Goal: Task Accomplishment & Management: Manage account settings

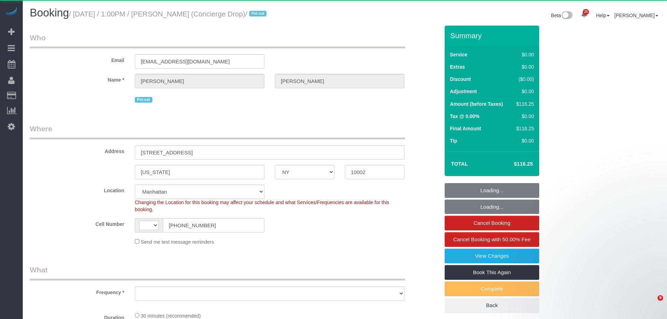
select select "NY"
select select "object:493"
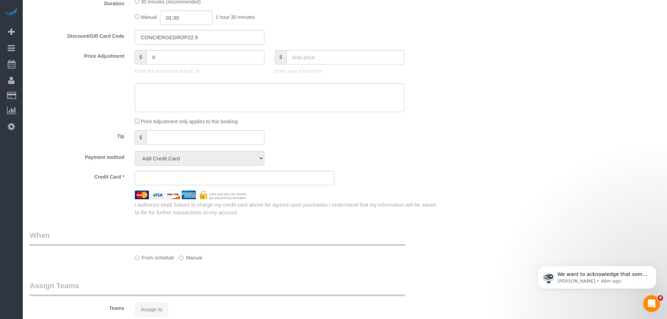
select select "spot1"
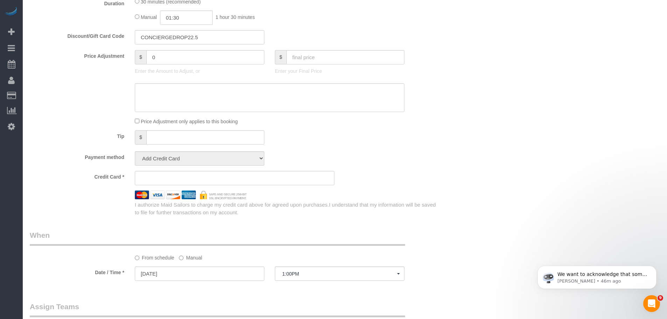
scroll to position [420, 0]
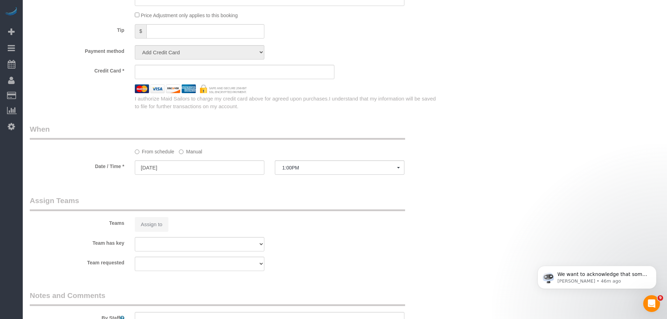
select select "number:89"
select select "number:90"
select select "number:15"
select select "number:6"
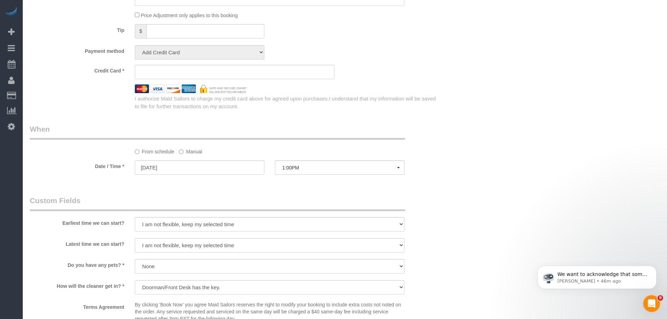
select select "string:[GEOGRAPHIC_DATA]"
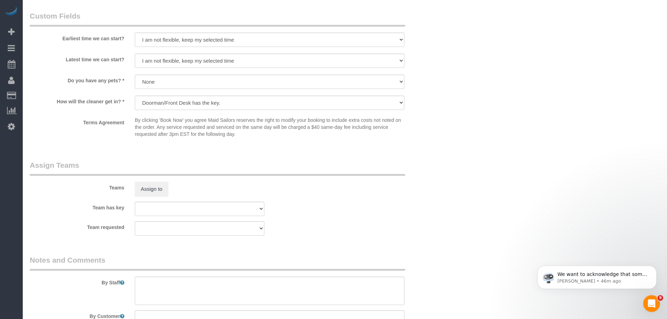
select select "string:stripe-pm_1RaQn24VGloSiKo7zeOF73Wj"
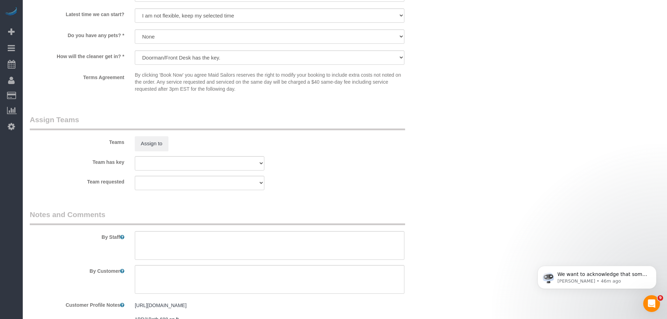
scroll to position [585, 0]
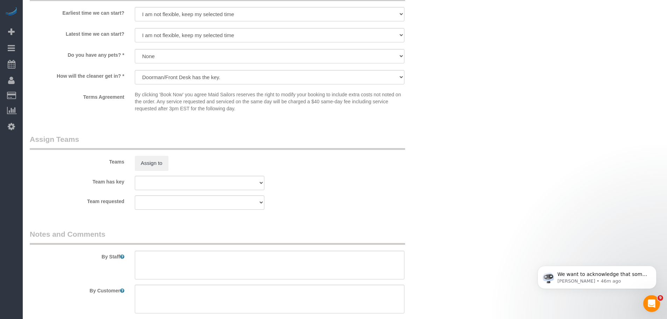
select select "object:1400"
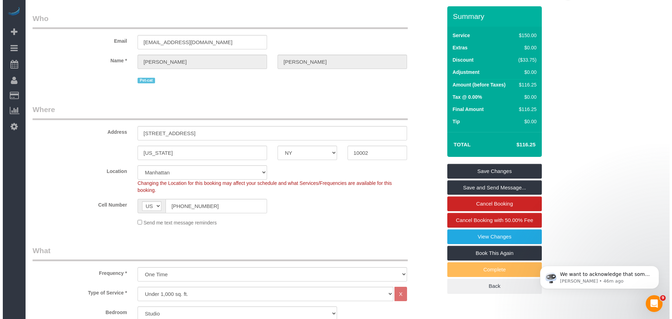
scroll to position [35, 0]
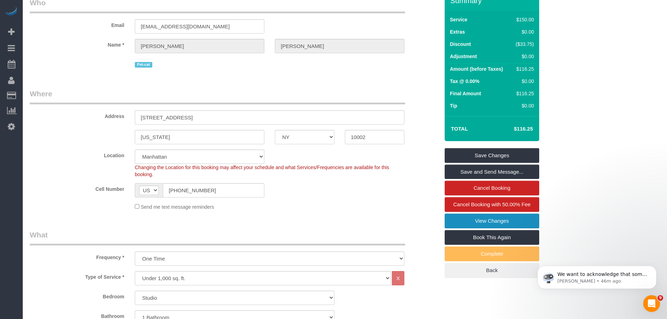
click at [492, 218] on link "View Changes" at bounding box center [492, 221] width 95 height 15
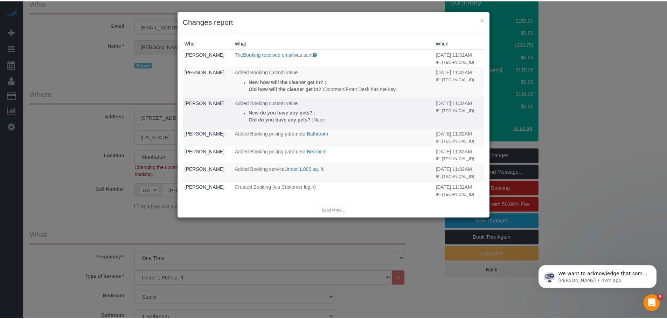
scroll to position [4, 0]
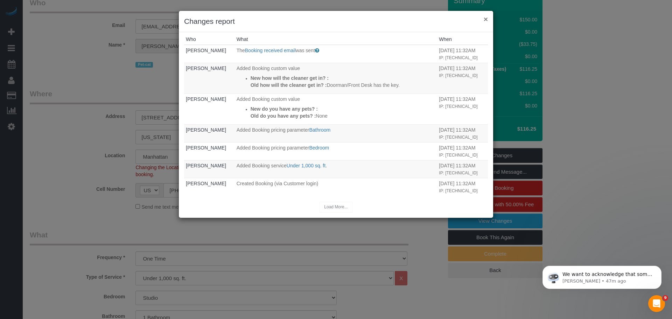
click at [485, 15] on button "×" at bounding box center [486, 18] width 4 height 7
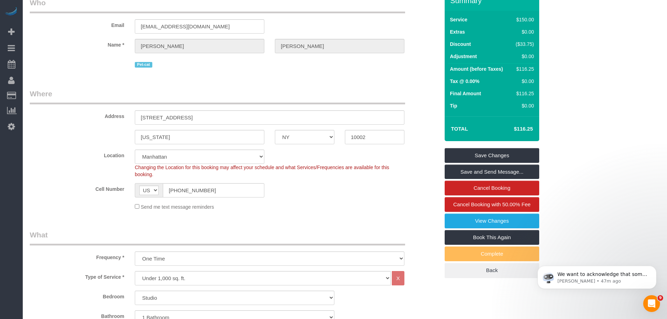
click at [405, 32] on div "Email support@conciergedrop.com" at bounding box center [235, 16] width 420 height 36
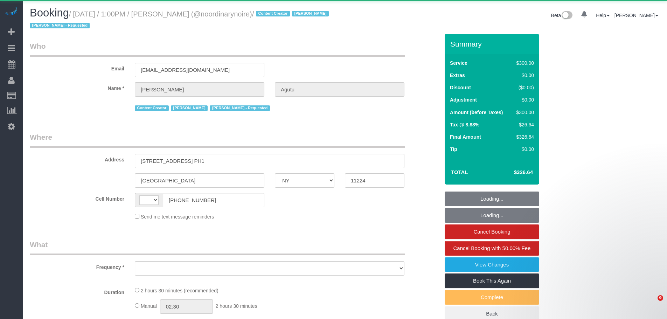
select select "NY"
select select "2"
select select "150"
select select "number:61"
select select "number:74"
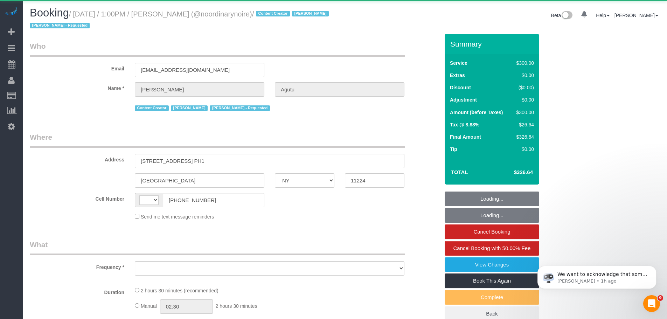
select select "number:15"
select select "number:5"
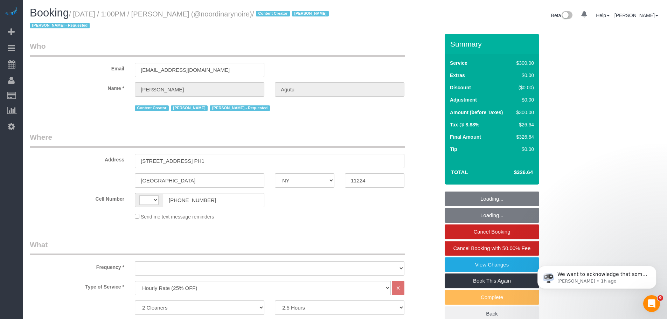
select select "string:stripe-pm_1Qtlp64VGloSiKo733NsjsRb"
select select "spot1"
select select "string:[GEOGRAPHIC_DATA]"
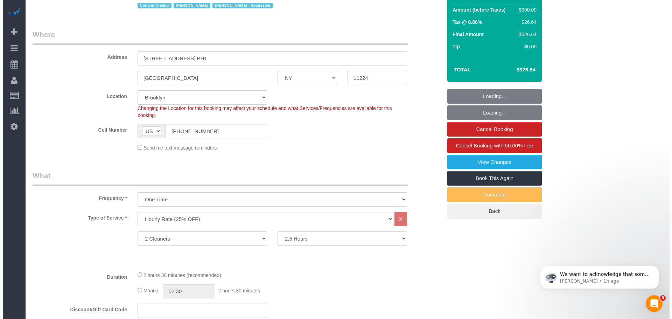
scroll to position [175, 0]
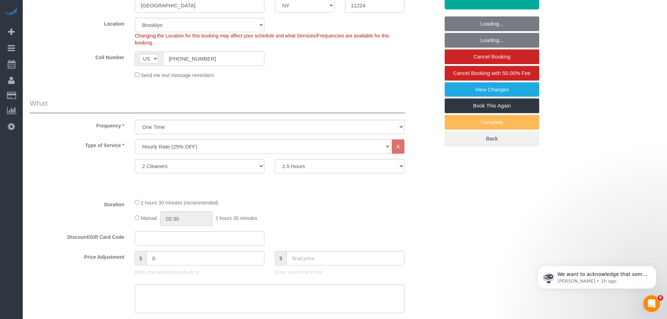
select select "object:1704"
select select "spot43"
click at [494, 90] on link "View Changes" at bounding box center [492, 89] width 95 height 15
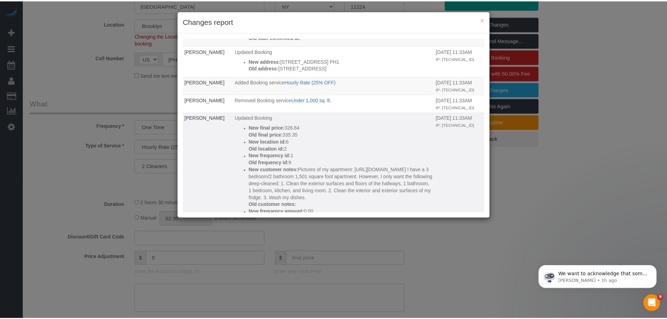
scroll to position [0, 0]
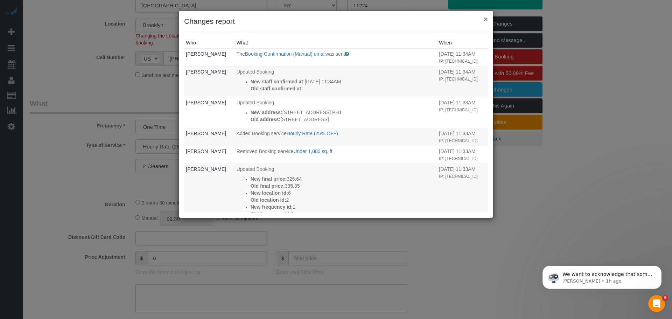
click at [486, 21] on button "×" at bounding box center [486, 18] width 4 height 7
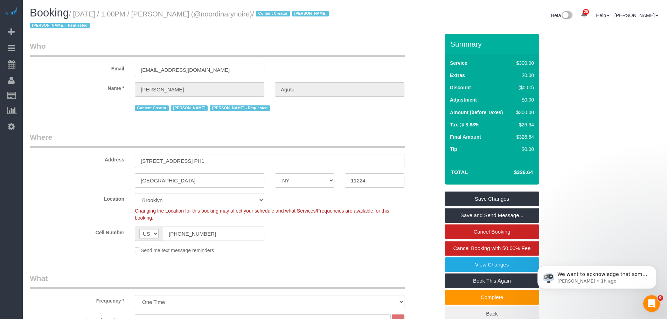
click at [318, 14] on small "/ September 23, 2025 / 1:00PM / Annie Agutu (@noordinarynoire) / Content Creato…" at bounding box center [180, 20] width 301 height 20
click at [361, 43] on legend "Who" at bounding box center [217, 49] width 375 height 16
click at [331, 68] on div "Email annieaaa988@gmail.com" at bounding box center [235, 59] width 420 height 36
click at [339, 58] on div "Email annieaaa988@gmail.com" at bounding box center [235, 59] width 420 height 36
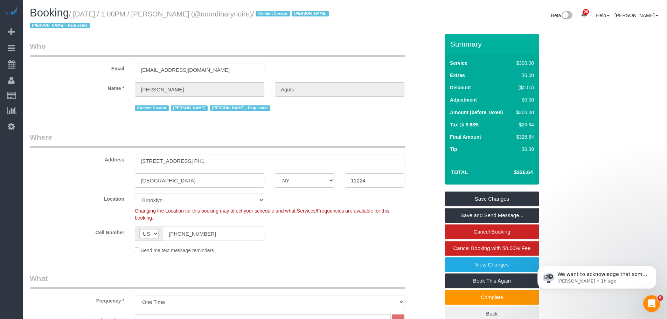
click at [348, 46] on legend "Who" at bounding box center [217, 49] width 375 height 16
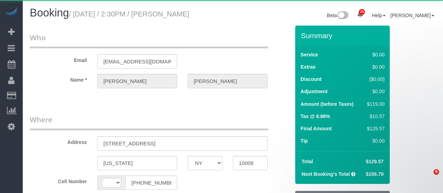
select select "NY"
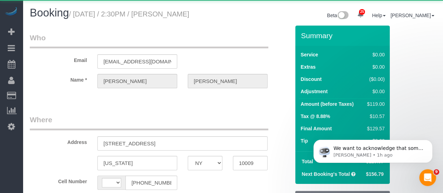
select select "string:[GEOGRAPHIC_DATA]"
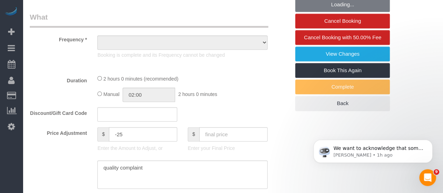
select select "object:821"
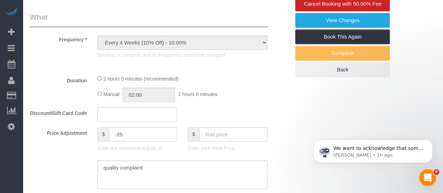
select select "string:stripe-pm_1Rvgvv4VGloSiKo7wtwlqj9a"
select select "1"
select select "number:60"
select select "number:72"
select select "number:15"
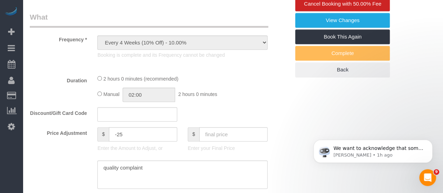
select select "number:5"
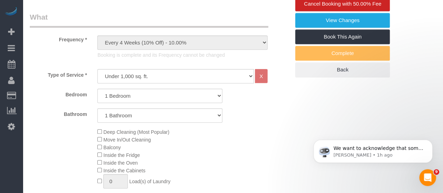
select select "object:1079"
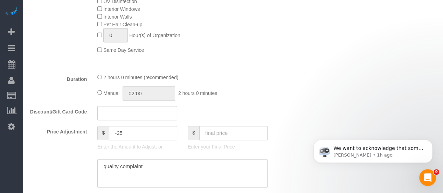
select select "1"
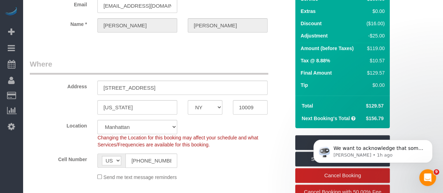
scroll to position [0, 0]
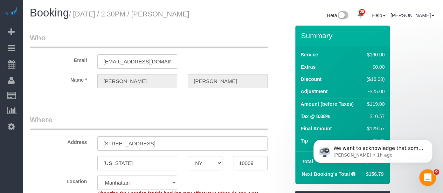
click at [262, 48] on legend "Who" at bounding box center [149, 41] width 238 height 16
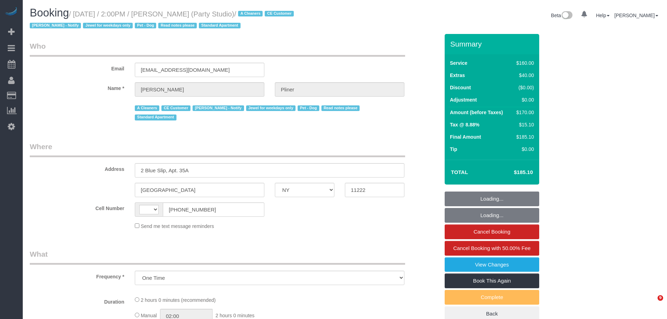
select select "NY"
select select "string:US"
select select "number:89"
select select "number:90"
select select "number:13"
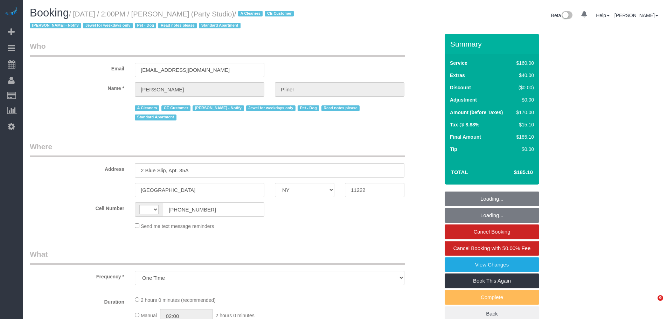
select select "number:7"
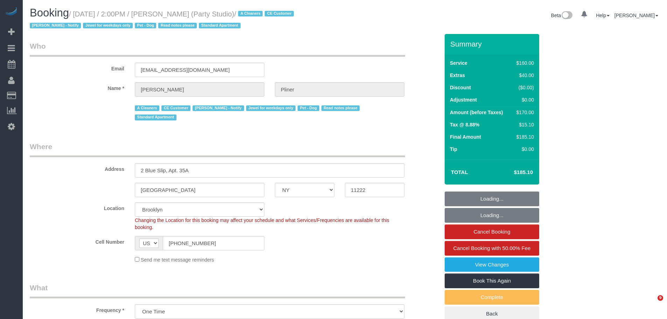
select select "string:stripe-pm_1Ra3TY4VGloSiKo7j3jCiqJ4"
select select "object:1526"
select select "spot1"
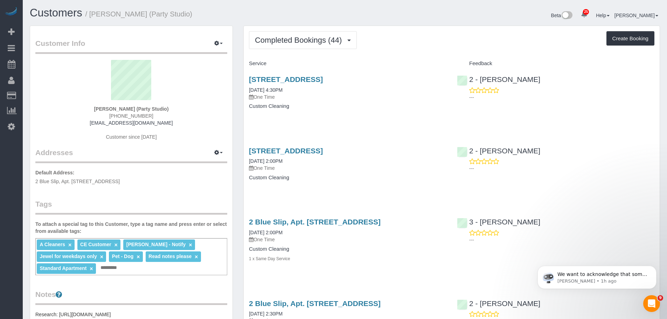
click at [295, 41] on span "Completed Bookings (44)" at bounding box center [300, 40] width 90 height 9
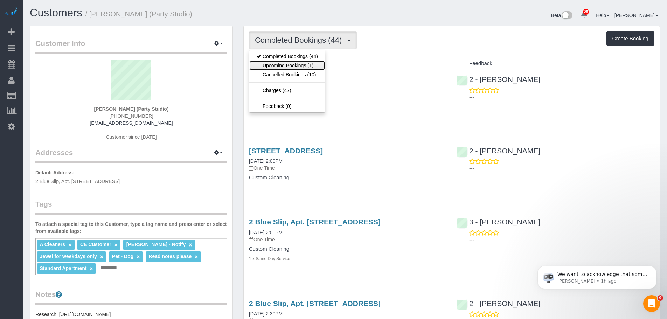
click at [292, 64] on link "Upcoming Bookings (1)" at bounding box center [287, 65] width 76 height 9
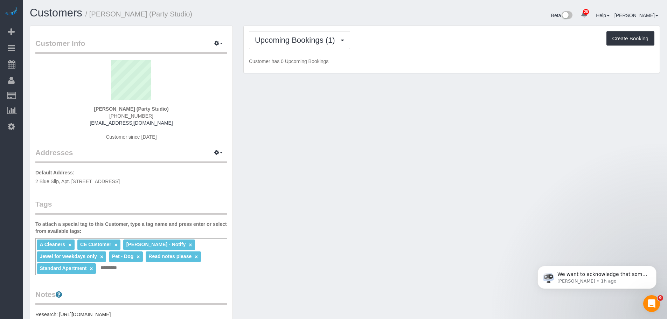
click at [423, 46] on div "Upcoming Bookings (1) Completed Bookings (44) Upcoming Bookings (1) Cancelled B…" at bounding box center [451, 40] width 405 height 18
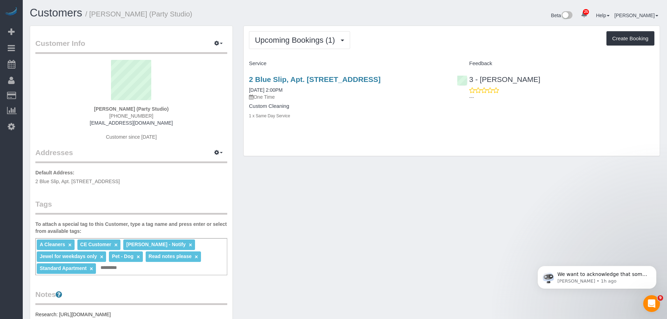
click at [384, 50] on div "Upcoming Bookings (1) Completed Bookings (44) Upcoming Bookings (1) Cancelled B…" at bounding box center [452, 91] width 416 height 130
click at [310, 40] on span "Upcoming Bookings (1)" at bounding box center [297, 40] width 84 height 9
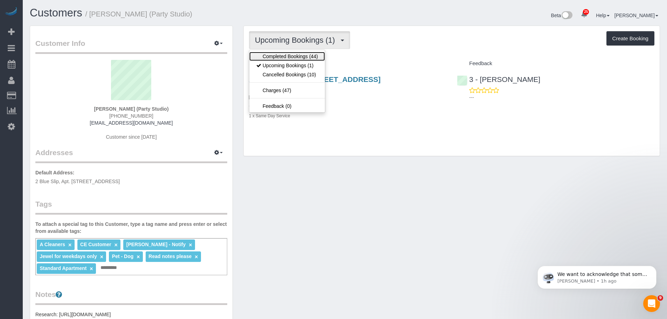
click at [306, 55] on link "Completed Bookings (44)" at bounding box center [287, 56] width 76 height 9
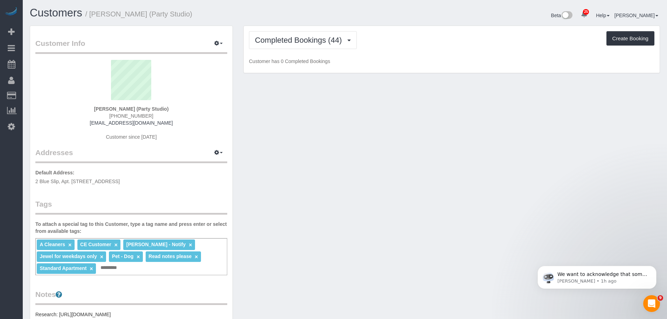
click at [415, 44] on div "Completed Bookings (44) Completed Bookings (44) Upcoming Bookings (1) Cancelled…" at bounding box center [451, 40] width 405 height 18
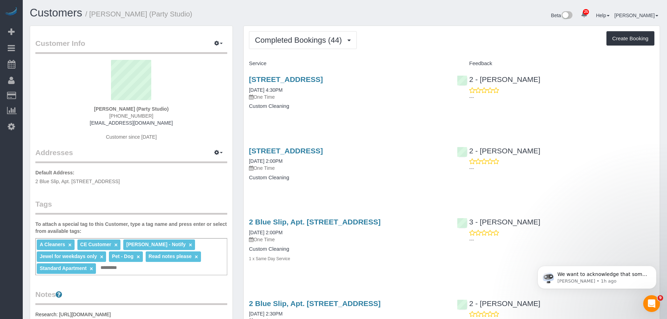
click at [421, 46] on div "Completed Bookings (44) Completed Bookings (44) Upcoming Bookings (1) Cancelled…" at bounding box center [451, 40] width 405 height 18
click at [406, 105] on h4 "Custom Cleaning" at bounding box center [347, 106] width 197 height 6
drag, startPoint x: 434, startPoint y: 78, endPoint x: 241, endPoint y: 81, distance: 193.3
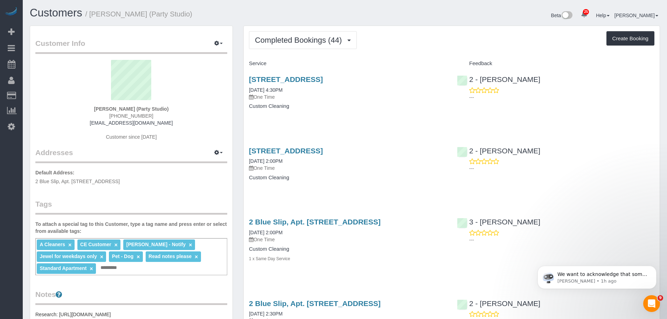
copy link "567 Flushing Avenue, Apt. 506, Brooklyn, NY 11206"
click at [434, 37] on div "Completed Bookings (44) Completed Bookings (44) Upcoming Bookings (1) Cancelled…" at bounding box center [451, 40] width 405 height 18
click at [440, 47] on div "Completed Bookings (44) Completed Bookings (44) Upcoming Bookings (1) Cancelled…" at bounding box center [451, 40] width 405 height 18
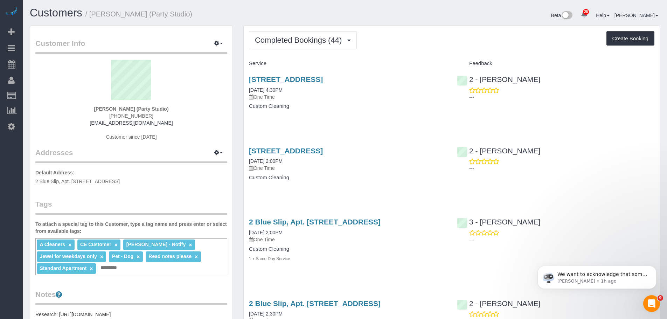
click at [440, 47] on div "Completed Bookings (44) Completed Bookings (44) Upcoming Bookings (1) Cancelled…" at bounding box center [451, 40] width 405 height 18
click at [447, 48] on div "Completed Bookings (44) Completed Bookings (44) Upcoming Bookings (1) Cancelled…" at bounding box center [451, 40] width 405 height 18
click at [444, 122] on div "567 Flushing Avenue, Apt. 506, Brooklyn, NY 11206 09/08/2025 4:30PM One Time Cu…" at bounding box center [348, 96] width 208 height 54
click at [439, 46] on div "Completed Bookings (44) Completed Bookings (44) Upcoming Bookings (1) Cancelled…" at bounding box center [451, 40] width 405 height 18
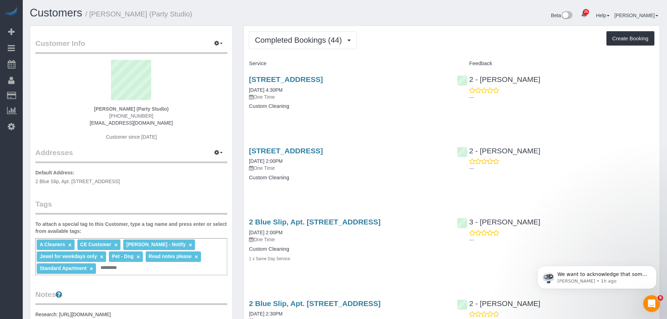
click at [428, 45] on div "Completed Bookings (44) Completed Bookings (44) Upcoming Bookings (1) Cancelled…" at bounding box center [451, 40] width 405 height 18
click at [461, 43] on div "Completed Bookings (44) Completed Bookings (44) Upcoming Bookings (1) Cancelled…" at bounding box center [451, 40] width 405 height 18
click at [458, 47] on div "Completed Bookings (44) Completed Bookings (44) Upcoming Bookings (1) Cancelled…" at bounding box center [451, 40] width 405 height 18
click at [445, 43] on div "Completed Bookings (44) Completed Bookings (44) Upcoming Bookings (1) Cancelled…" at bounding box center [451, 40] width 405 height 18
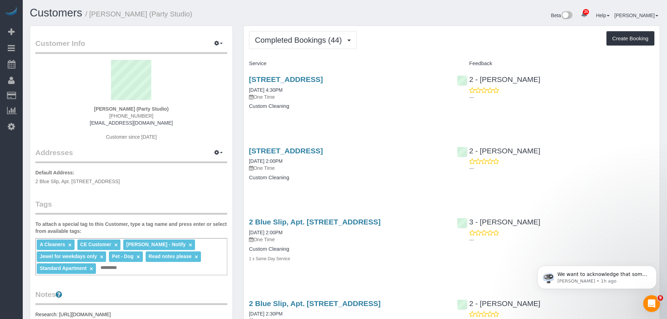
click at [445, 44] on div "Completed Bookings (44) Completed Bookings (44) Upcoming Bookings (1) Cancelled…" at bounding box center [451, 40] width 405 height 18
click at [315, 43] on span "Completed Bookings (44)" at bounding box center [300, 40] width 90 height 9
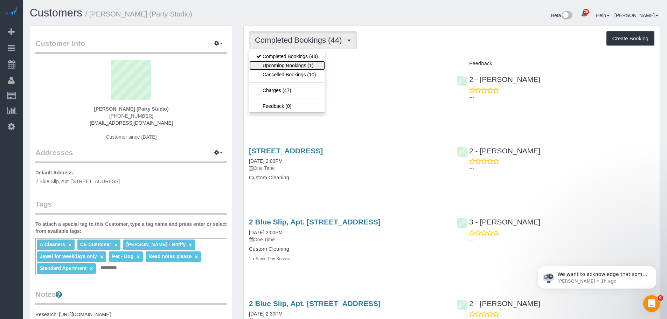
click at [311, 68] on link "Upcoming Bookings (1)" at bounding box center [287, 65] width 76 height 9
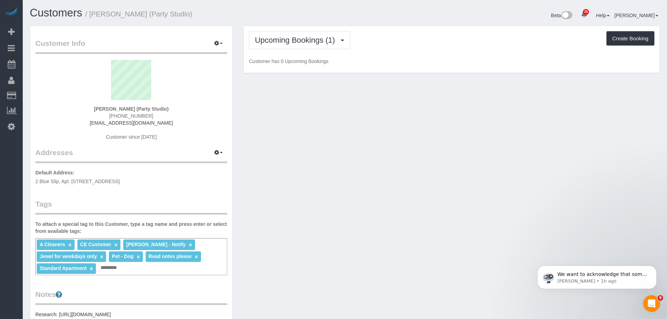
click at [436, 52] on div "Upcoming Bookings (1) Completed Bookings (44) Upcoming Bookings (1) Cancelled B…" at bounding box center [452, 49] width 416 height 47
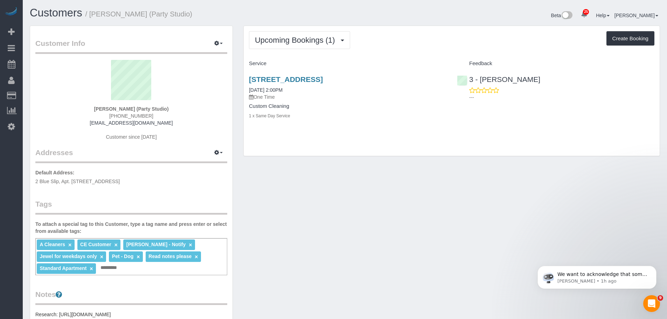
click at [410, 43] on div "Upcoming Bookings (1) Completed Bookings (44) Upcoming Bookings (1) Cancelled B…" at bounding box center [451, 40] width 405 height 18
click at [436, 35] on div "Upcoming Bookings (1) Completed Bookings (44) Upcoming Bookings (1) Cancelled B…" at bounding box center [451, 40] width 405 height 18
drag, startPoint x: 246, startPoint y: 77, endPoint x: 432, endPoint y: 78, distance: 185.2
click at [432, 78] on div "567 Flushing Avenue, Apt. 506, Brooklyn, NY 11206 09/23/2025 2:00PM One Time Cu…" at bounding box center [348, 101] width 208 height 64
copy link "567 Flushing Avenue, Apt. 506, Brooklyn, NY 11206"
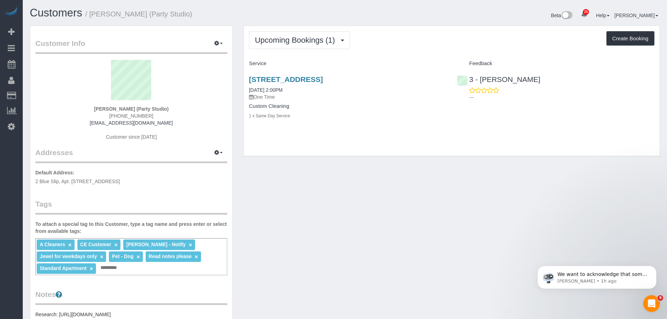
copy link "567 Flushing Avenue, Apt. 506, Brooklyn, NY 11206"
drag, startPoint x: 244, startPoint y: 79, endPoint x: 432, endPoint y: 79, distance: 187.3
click at [432, 79] on div "567 Flushing Avenue, Apt. 506, Brooklyn, NY 11206 09/23/2025 2:00PM One Time Cu…" at bounding box center [348, 101] width 208 height 64
copy link "567 Flushing Avenue, Apt. 506, Brooklyn, NY 11206"
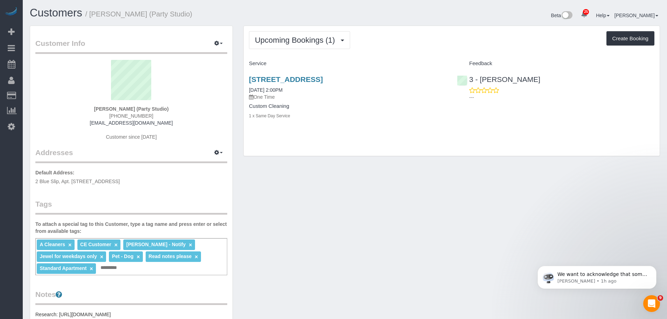
click at [439, 155] on div "Upcoming Bookings (1) Completed Bookings (44) Upcoming Bookings (1) Cancelled B…" at bounding box center [452, 91] width 416 height 130
drag, startPoint x: 423, startPoint y: 78, endPoint x: 243, endPoint y: 76, distance: 179.3
click at [244, 76] on div "567 Flushing Avenue, Apt. 506, Brooklyn, NY 11206 09/23/2025 2:00PM One Time Cu…" at bounding box center [348, 101] width 208 height 64
copy link "567 Flushing Avenue, Apt. 506, Brooklyn, NY 11206"
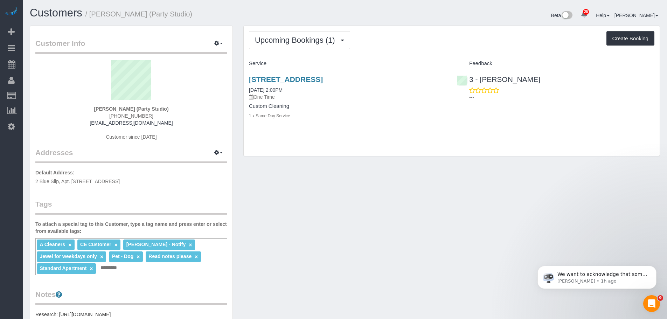
click at [185, 147] on div "Jesse Pliner (Party Studio) (917) 655-3531 jessepliner@me.com Customer since 20…" at bounding box center [131, 104] width 192 height 88
click at [220, 154] on button "button" at bounding box center [219, 152] width 18 height 11
click at [404, 41] on div "Upcoming Bookings (1) Completed Bookings (44) Upcoming Bookings (1) Cancelled B…" at bounding box center [451, 40] width 405 height 18
click at [301, 38] on span "Upcoming Bookings (1)" at bounding box center [297, 40] width 84 height 9
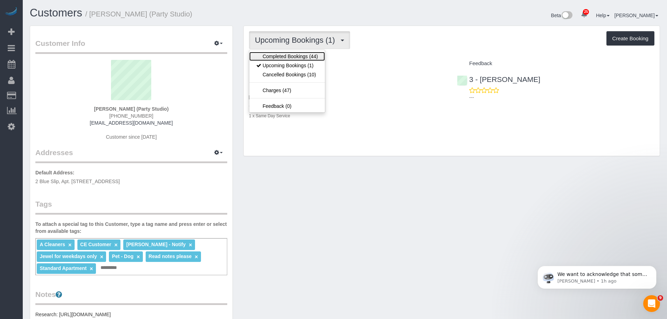
click at [302, 57] on link "Completed Bookings (44)" at bounding box center [287, 56] width 76 height 9
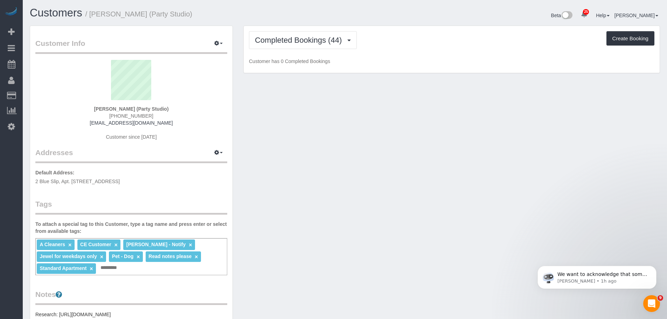
click at [466, 51] on div "Completed Bookings (44) Completed Bookings (44) Upcoming Bookings (1) Cancelled…" at bounding box center [452, 49] width 416 height 47
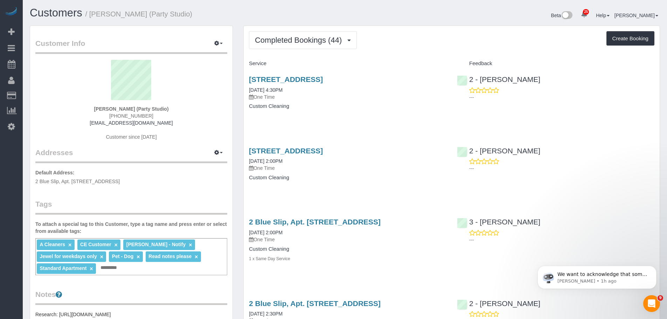
click at [452, 48] on div "Completed Bookings (44) Completed Bookings (44) Upcoming Bookings (1) Cancelled…" at bounding box center [451, 40] width 405 height 18
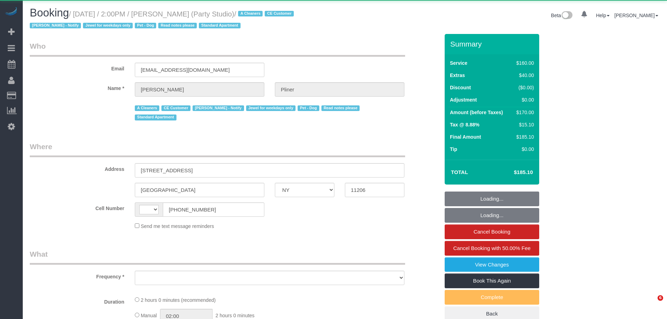
select select "NY"
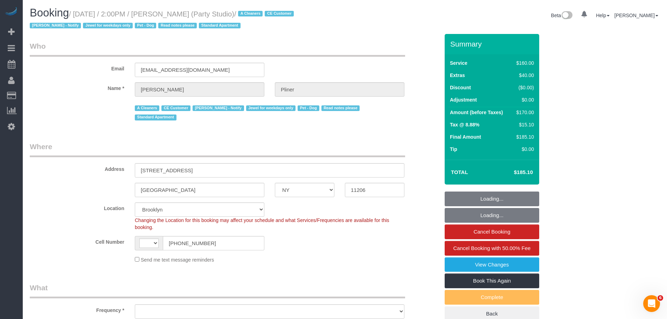
select select "string:[GEOGRAPHIC_DATA]"
select select "string:stripe-pm_1Ra3TY4VGloSiKo7j3jCiqJ4"
select select "number:89"
select select "number:90"
select select "number:13"
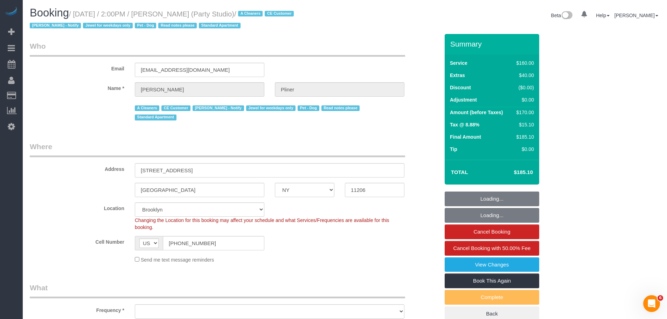
select select "number:7"
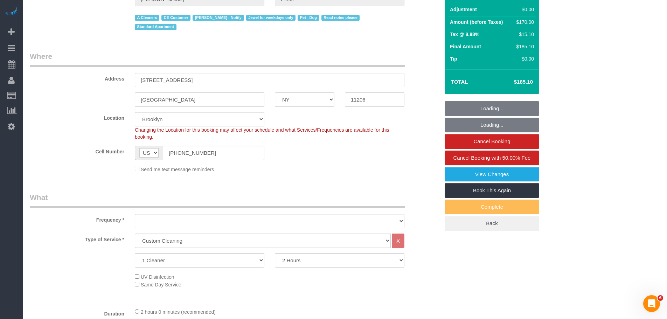
select select "spot1"
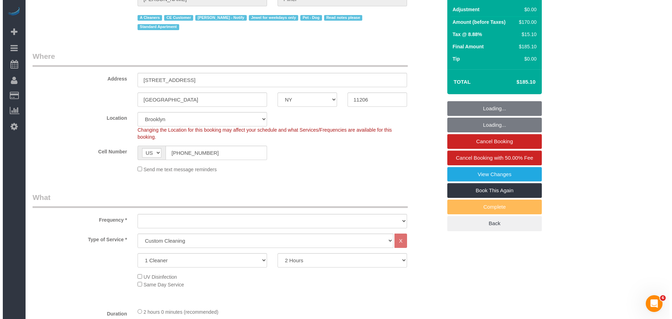
scroll to position [140, 0]
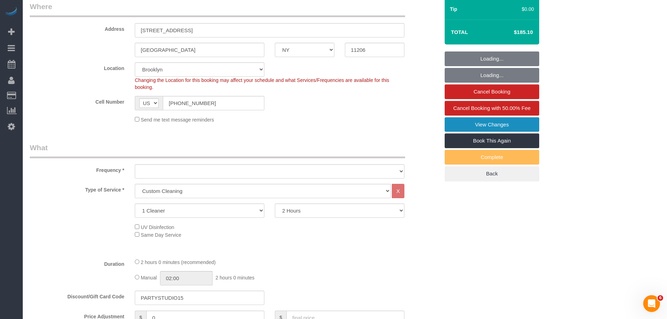
click at [503, 127] on link "View Changes" at bounding box center [492, 124] width 95 height 15
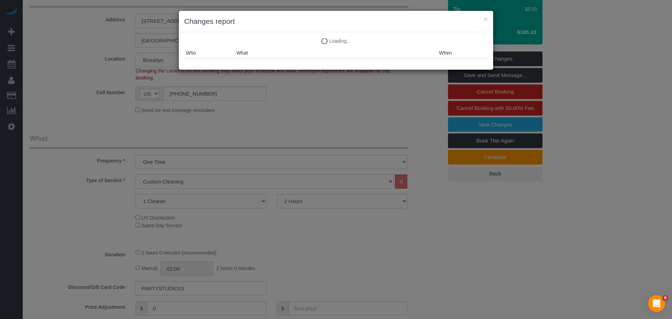
select select "object:1548"
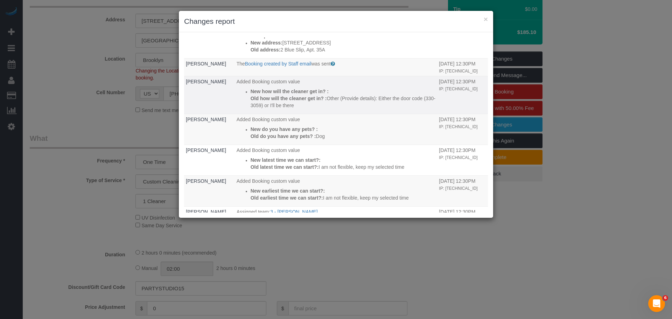
scroll to position [0, 0]
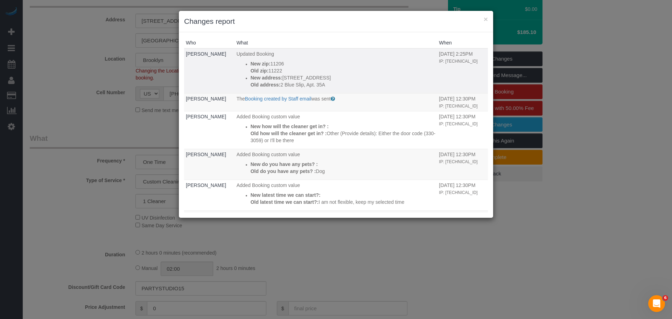
click at [420, 83] on p "Old address: [STREET_ADDRESS] 35A" at bounding box center [343, 84] width 185 height 7
click at [398, 79] on p "New address: [STREET_ADDRESS]" at bounding box center [343, 77] width 185 height 7
click at [398, 79] on p "New address: 567 Flushing Avenue, Apt. 506" at bounding box center [343, 77] width 185 height 7
click at [417, 79] on p "New address: 567 Flushing Avenue, Apt. 506" at bounding box center [343, 77] width 185 height 7
click at [409, 72] on p "Old zip: 11222" at bounding box center [343, 70] width 185 height 7
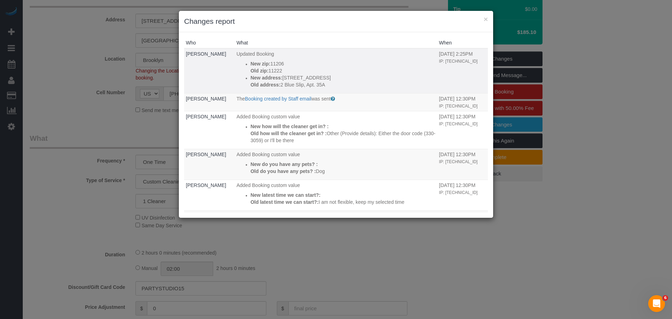
click at [403, 64] on p "New zip: 11206" at bounding box center [343, 63] width 185 height 7
click at [404, 73] on p "Old zip: 11222" at bounding box center [343, 70] width 185 height 7
click at [410, 73] on p "Old zip: 11222" at bounding box center [343, 70] width 185 height 7
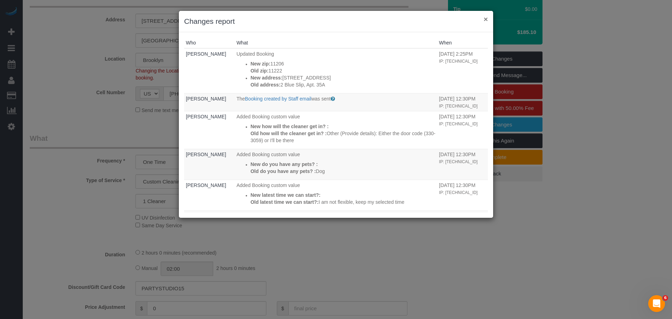
click at [486, 19] on button "×" at bounding box center [486, 18] width 4 height 7
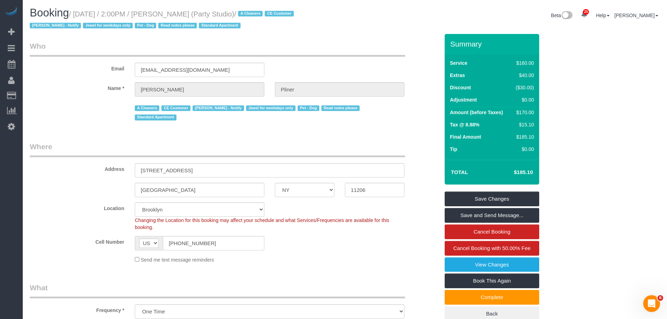
click at [376, 28] on div "Booking / September 23, 2025 / 2:00PM / Jesse Pliner (Party Studio) / A Cleaner…" at bounding box center [345, 20] width 641 height 27
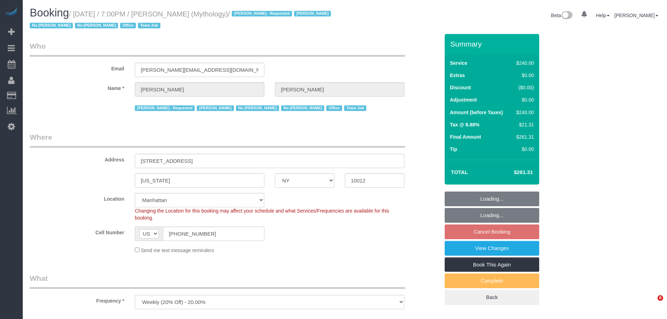
select select "NY"
select select "object:845"
select select "string:stripe-card_1F0CXe4VGloSiKo7V7BiKmvB"
select select "spot5"
select select "number:89"
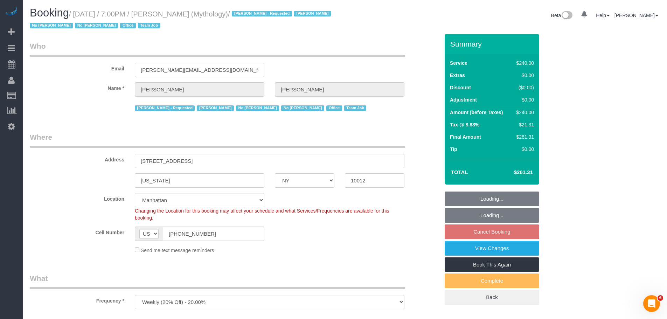
select select "number:90"
select select "number:15"
select select "number:7"
select select "2"
select select "120"
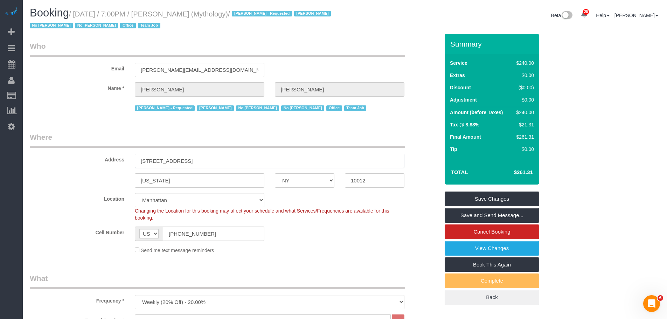
drag, startPoint x: 256, startPoint y: 164, endPoint x: 213, endPoint y: 170, distance: 43.5
drag, startPoint x: 342, startPoint y: 175, endPoint x: 422, endPoint y: 178, distance: 79.2
click at [330, 175] on div "[US_STATE] AK AL AR AZ CA CO CT DC DE [GEOGRAPHIC_DATA] [GEOGRAPHIC_DATA] HI IA…" at bounding box center [235, 180] width 420 height 14
click at [213, 44] on legend "Who" at bounding box center [217, 49] width 375 height 16
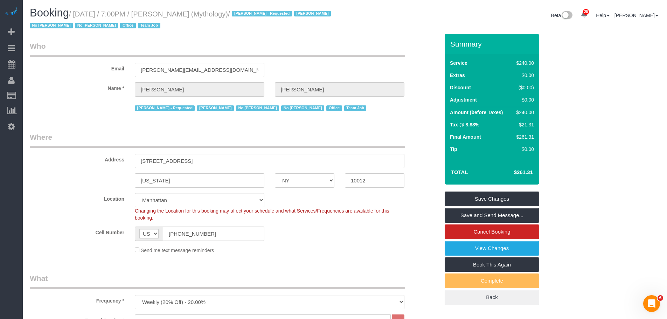
click at [238, 50] on legend "Who" at bounding box center [217, 49] width 375 height 16
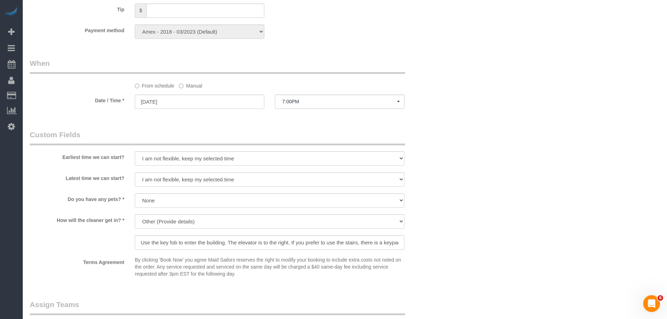
scroll to position [420, 0]
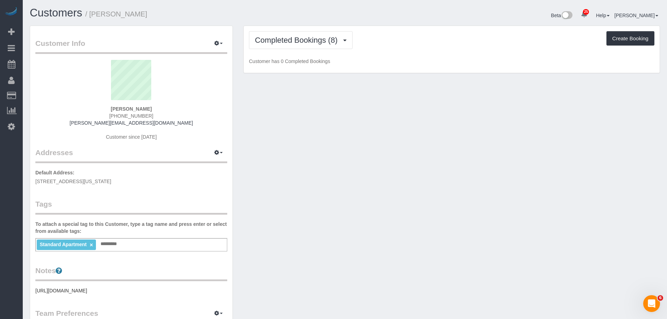
click at [432, 29] on div "Completed Bookings (8) Completed Bookings (8) Upcoming Bookings (7) Cancelled B…" at bounding box center [452, 49] width 416 height 47
click at [290, 41] on span "Completed Bookings (8)" at bounding box center [298, 40] width 86 height 9
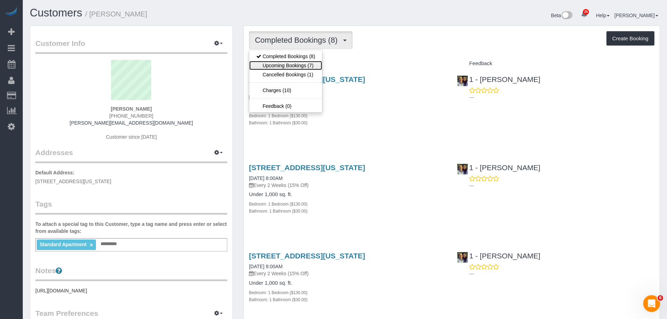
click at [289, 64] on link "Upcoming Bookings (7)" at bounding box center [285, 65] width 73 height 9
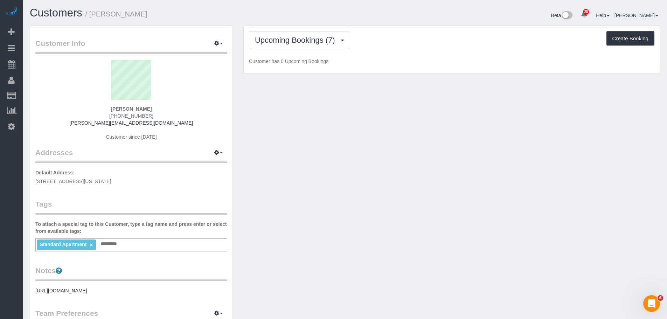
click at [455, 53] on div "Upcoming Bookings (7) Completed Bookings (8) Upcoming Bookings (7) Cancelled Bo…" at bounding box center [452, 49] width 416 height 47
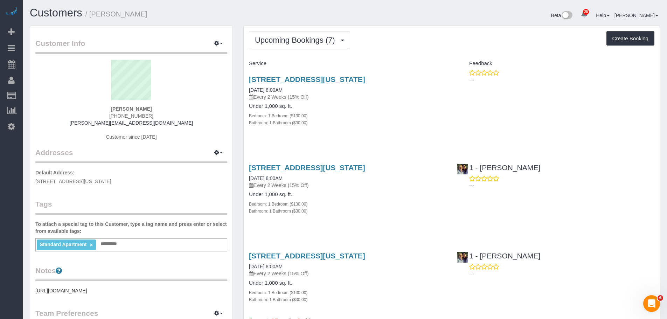
click at [430, 39] on div "Upcoming Bookings (7) Completed Bookings (8) Upcoming Bookings (7) Cancelled Bo…" at bounding box center [451, 40] width 405 height 18
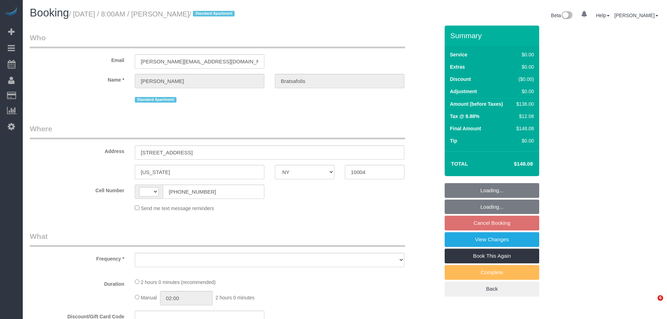
select select "NY"
select select "number:56"
select select "number:69"
select select "number:14"
select select "number:7"
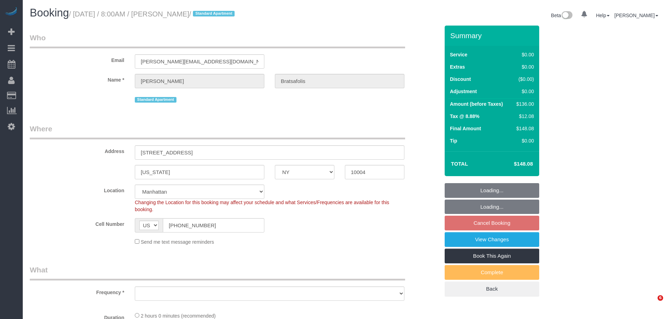
select select "string:[GEOGRAPHIC_DATA]"
select select "object:960"
select select "string:stripe-pm_1SAEPo4VGloSiKo759tJ8k7m"
select select "1"
select select "object:1502"
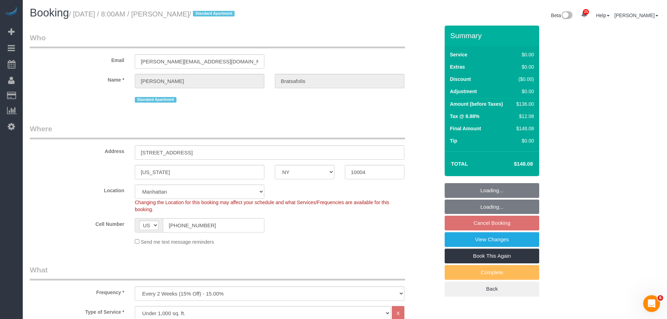
select select "spot1"
select select "1"
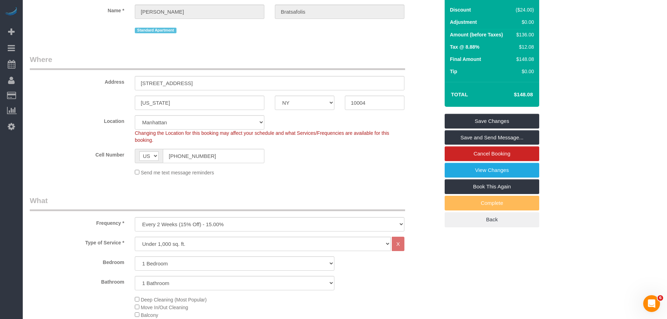
scroll to position [70, 0]
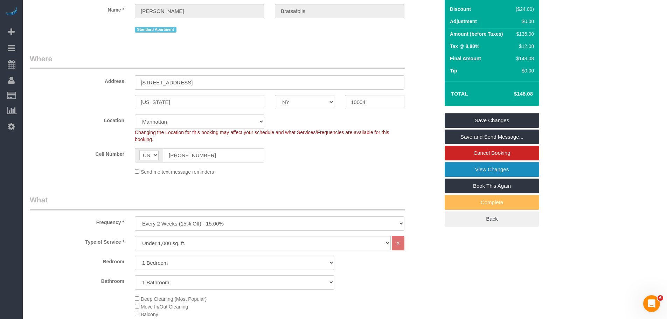
click at [509, 172] on link "View Changes" at bounding box center [492, 169] width 95 height 15
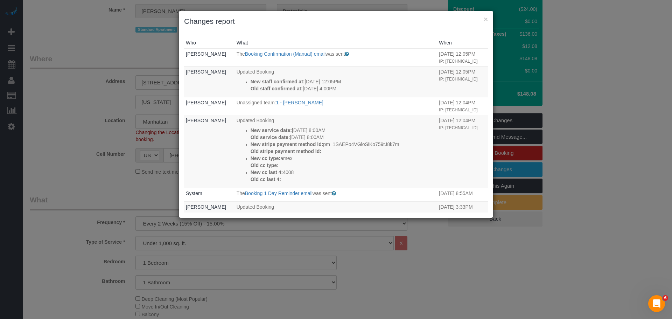
click at [488, 18] on div "× Changes report" at bounding box center [336, 21] width 314 height 21
click at [485, 19] on button "×" at bounding box center [486, 18] width 4 height 7
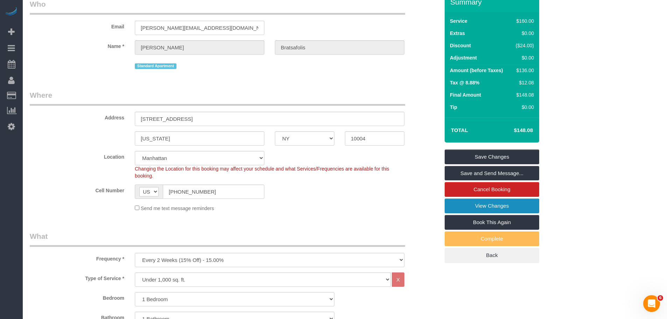
scroll to position [0, 0]
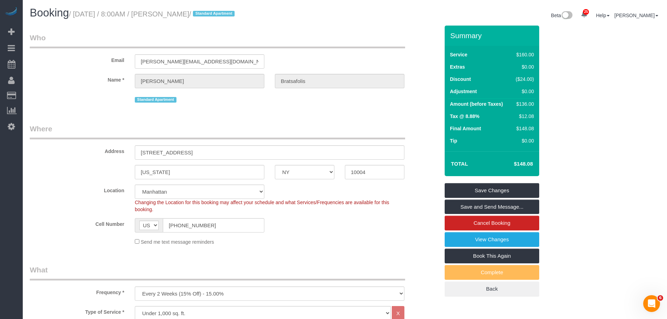
click at [179, 15] on small "/ [DATE] / 8:00AM / [PERSON_NAME] / Standard Apartment" at bounding box center [153, 14] width 168 height 8
click at [206, 15] on small "/ [DATE] / 8:00AM / [PERSON_NAME] / Standard Apartment" at bounding box center [153, 14] width 168 height 8
copy small "[PERSON_NAME]"
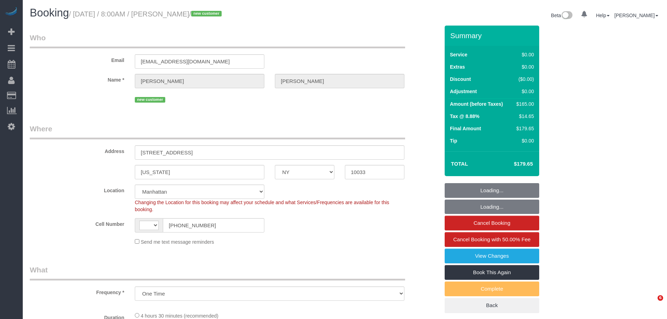
select select "NY"
select select "string:[GEOGRAPHIC_DATA]"
select select "object:1503"
select select "string:stripe-pm_1SAaHZ4VGloSiKo7criLaJCG"
select select "2"
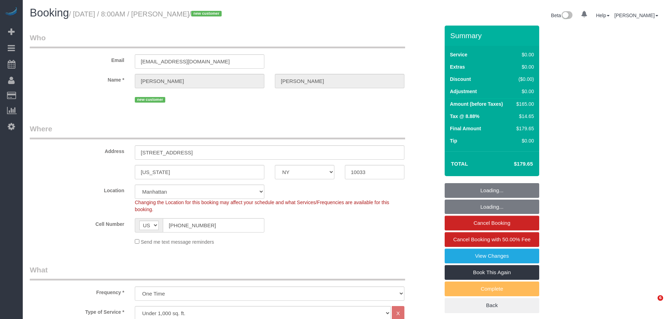
select select "spot1"
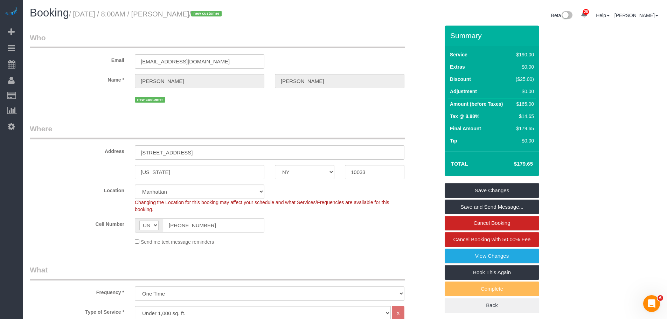
click at [337, 128] on legend "Where" at bounding box center [217, 132] width 375 height 16
click at [301, 40] on legend "Who" at bounding box center [217, 41] width 375 height 16
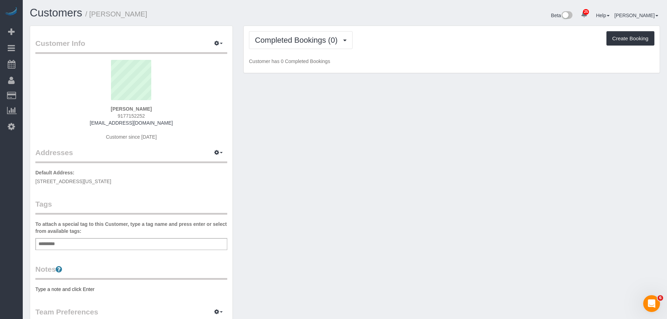
click at [292, 162] on div "Customer Info Edit Contact Info Send Message Email Preferences Special Sales Ta…" at bounding box center [345, 257] width 641 height 462
click at [119, 238] on div "Add a tag" at bounding box center [131, 244] width 192 height 12
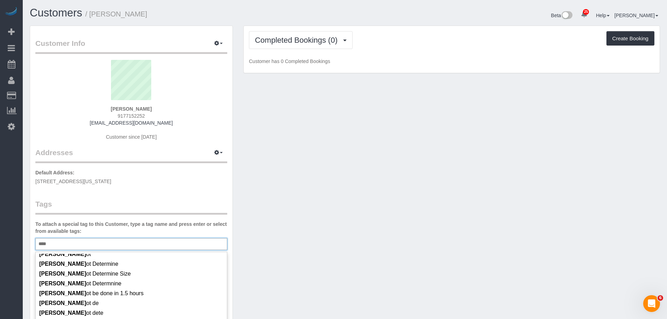
scroll to position [35, 0]
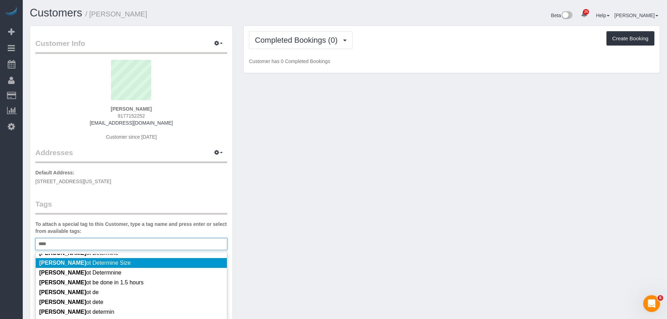
type input "****"
click at [127, 262] on li "Cann ot Determine Size" at bounding box center [131, 263] width 191 height 10
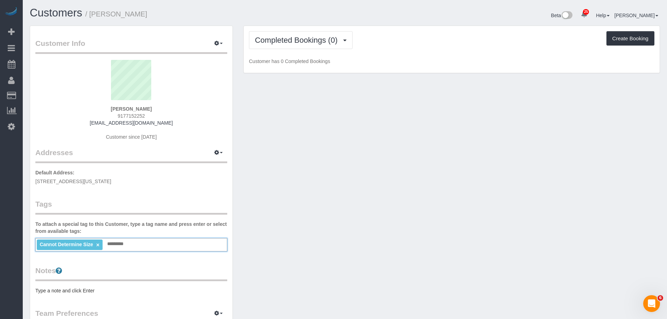
click at [284, 249] on div "Customer Info Edit Contact Info Send Message Email Preferences Special Sales Ta…" at bounding box center [345, 258] width 641 height 464
click at [112, 290] on pre "Type a note and click Enter" at bounding box center [131, 290] width 192 height 7
type textarea "********"
click at [429, 144] on div "Customer Info Edit Contact Info Send Message Email Preferences Special Sales Ta…" at bounding box center [345, 258] width 641 height 464
click at [297, 200] on div "Customer Info Edit Contact Info Send Message Email Preferences Special Sales Ta…" at bounding box center [345, 258] width 641 height 464
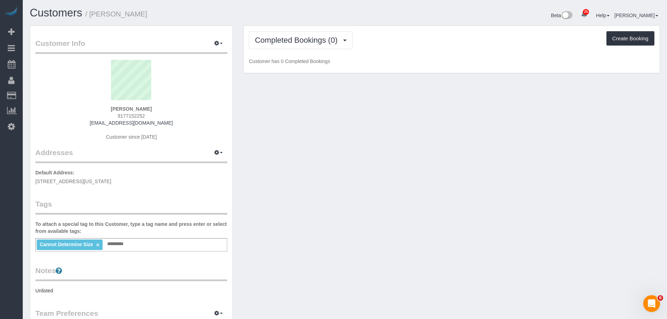
click at [328, 217] on div "Customer Info Edit Contact Info Send Message Email Preferences Special Sales Ta…" at bounding box center [345, 258] width 641 height 464
click at [214, 154] on icon "button" at bounding box center [216, 152] width 5 height 4
click at [213, 165] on button "Manage Addresses" at bounding box center [198, 166] width 57 height 10
click at [374, 166] on div "Customer Info Edit Contact Info Send Message Email Preferences Special Sales Ta…" at bounding box center [345, 258] width 641 height 464
select select "NY"
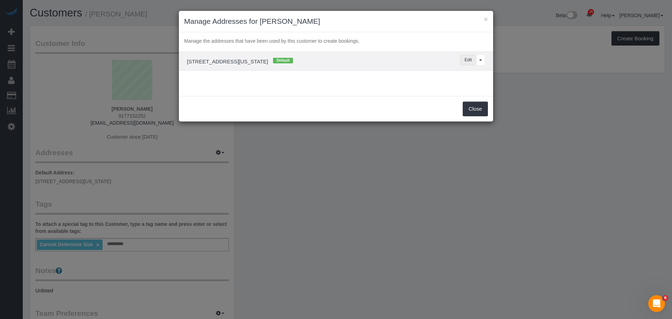
click at [463, 59] on button "Edit" at bounding box center [468, 60] width 16 height 11
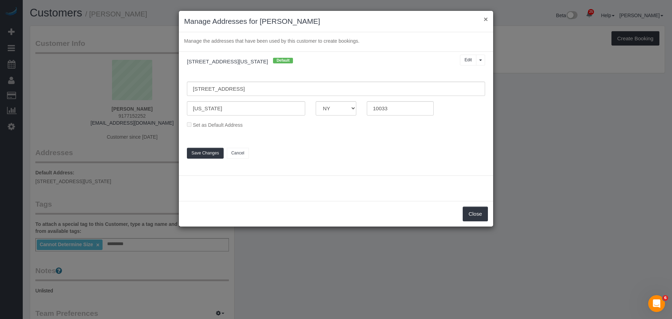
click at [487, 18] on button "×" at bounding box center [486, 18] width 4 height 7
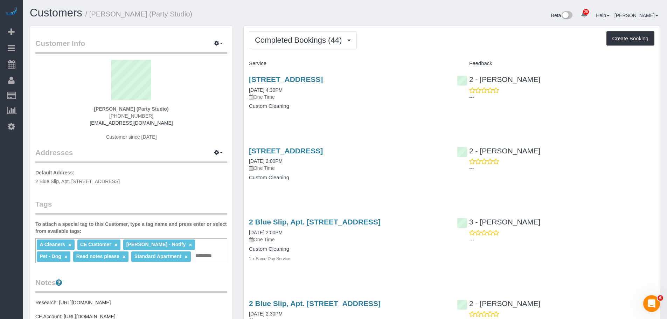
click at [428, 45] on div "Completed Bookings (44) Completed Bookings (44) Upcoming Bookings (1) Cancelled…" at bounding box center [451, 40] width 405 height 18
drag, startPoint x: 244, startPoint y: 78, endPoint x: 430, endPoint y: 79, distance: 186.3
click at [430, 79] on div "[STREET_ADDRESS] [DATE] 4:30PM One Time Custom Cleaning" at bounding box center [348, 96] width 208 height 54
copy link "[STREET_ADDRESS]"
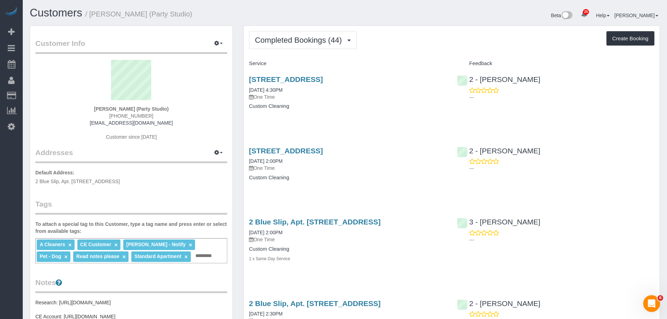
click at [369, 117] on div "[STREET_ADDRESS] [DATE] 4:30PM One Time Custom Cleaning" at bounding box center [348, 96] width 208 height 54
drag, startPoint x: 245, startPoint y: 77, endPoint x: 436, endPoint y: 77, distance: 190.8
click at [436, 77] on div "[STREET_ADDRESS] [DATE] 4:30PM One Time Custom Cleaning" at bounding box center [348, 96] width 208 height 54
copy link "[STREET_ADDRESS]"
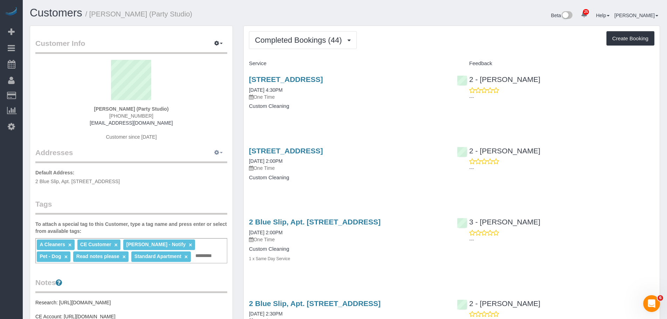
click at [215, 154] on icon "button" at bounding box center [216, 152] width 5 height 4
click at [210, 165] on button "Manage Addresses" at bounding box center [198, 166] width 57 height 10
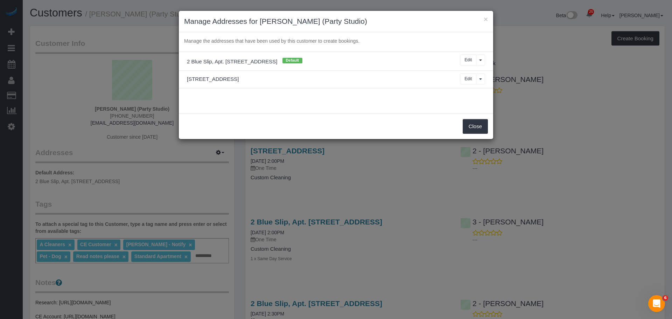
click at [482, 17] on h3 "Manage Addresses for [PERSON_NAME] (Party Studio)" at bounding box center [336, 21] width 304 height 11
click at [487, 21] on button "×" at bounding box center [486, 18] width 4 height 7
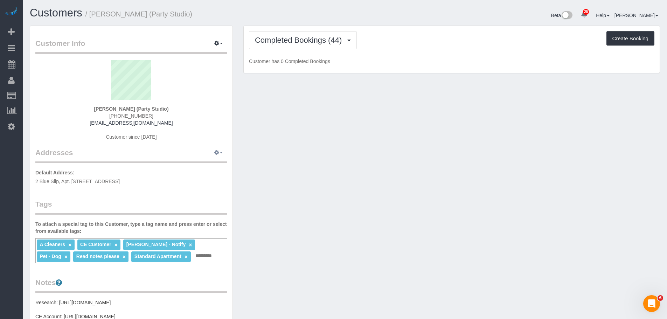
click at [221, 152] on button "button" at bounding box center [219, 152] width 18 height 11
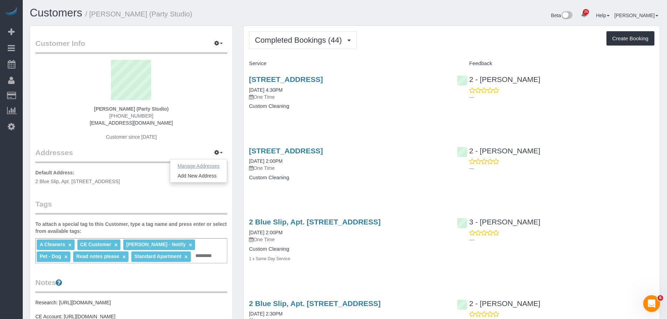
click at [208, 162] on button "Manage Addresses" at bounding box center [198, 166] width 57 height 10
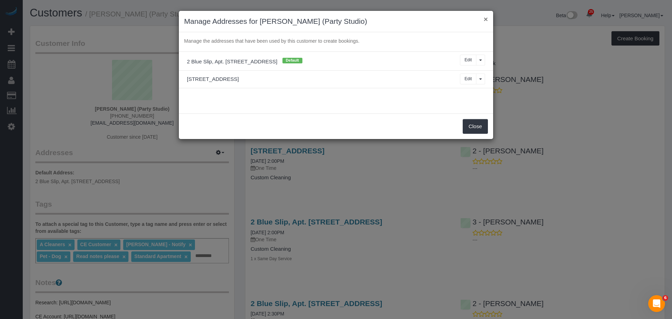
click at [484, 21] on button "×" at bounding box center [486, 18] width 4 height 7
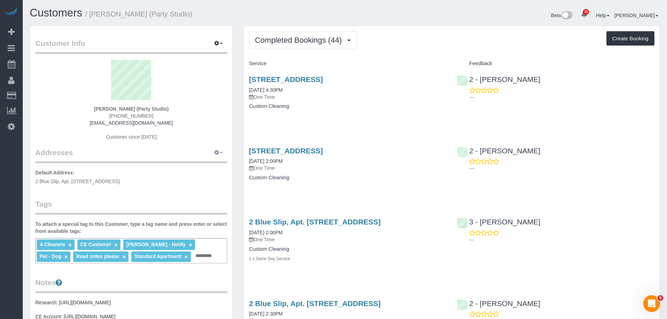
click at [215, 151] on icon "button" at bounding box center [216, 152] width 5 height 4
click at [207, 174] on button "Add New Address" at bounding box center [197, 176] width 54 height 10
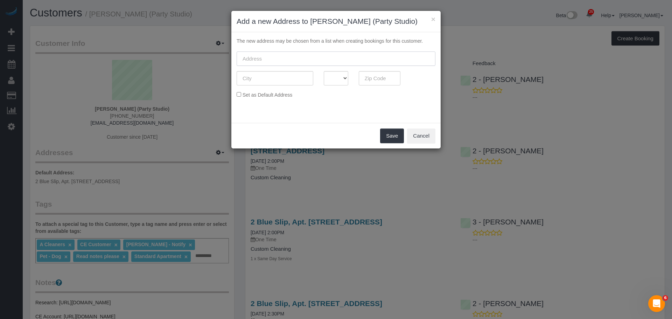
click at [308, 62] on input "text" at bounding box center [336, 58] width 199 height 14
paste input "[STREET_ADDRESS]"
click at [354, 58] on input "567 Flushing Avenue, Apt. 506, Brooklyn, NY 11206" at bounding box center [336, 58] width 199 height 14
type input "567 Flushing Avenue, Apt. 506, Brooklyn, NY 11206"
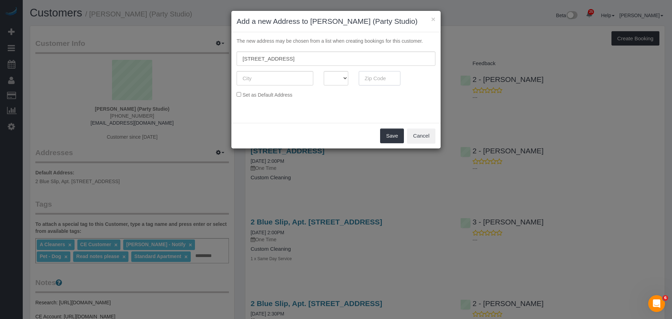
click at [372, 76] on input "text" at bounding box center [380, 78] width 42 height 14
paste input "11206"
type input "11206"
click at [295, 59] on input "567 Flushing Avenue, Apt. 506, Brooklyn, NY 11206" at bounding box center [336, 58] width 199 height 14
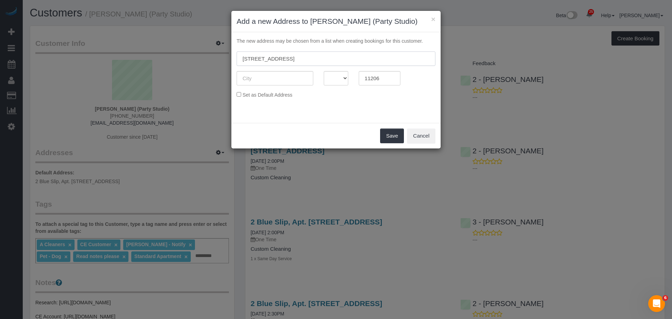
click at [325, 59] on input "567 Flushing Avenue, Apt. 506, Brooklyn, NY 11206" at bounding box center [336, 58] width 199 height 14
click at [276, 82] on input "text" at bounding box center [275, 78] width 77 height 14
paste input "[GEOGRAPHIC_DATA]"
type input "[GEOGRAPHIC_DATA]"
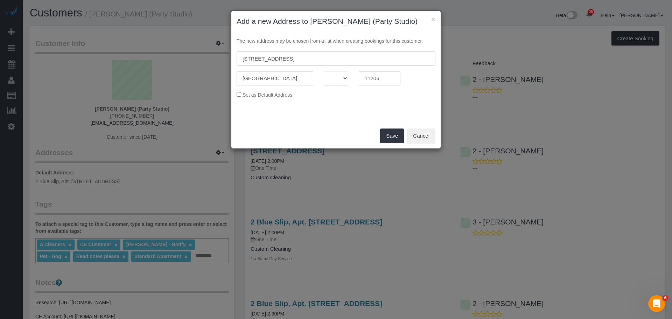
click at [340, 80] on select "AK AL AR AZ CA CO CT DC DE FL GA HI IA ID IL IN KS KY LA MA MD ME MI MN MO MS M…" at bounding box center [336, 78] width 25 height 14
select select "NY"
click at [381, 97] on div "Set as Default Address" at bounding box center [335, 95] width 209 height 8
drag, startPoint x: 314, startPoint y: 60, endPoint x: 396, endPoint y: 70, distance: 83.2
click at [419, 55] on input "567 Flushing Avenue, Apt. 506, Brooklyn, NY 11206" at bounding box center [336, 58] width 199 height 14
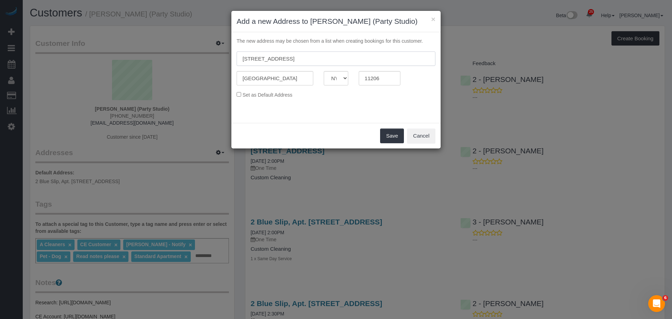
type input "567 Flushing Avenue, Apt. 506"
click at [392, 139] on button "Save" at bounding box center [392, 135] width 24 height 15
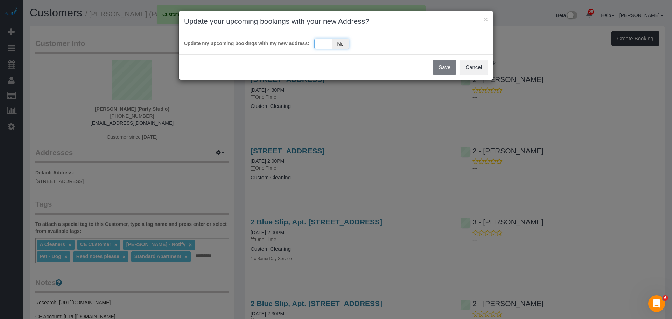
click at [320, 45] on div "Yes No" at bounding box center [331, 44] width 35 height 11
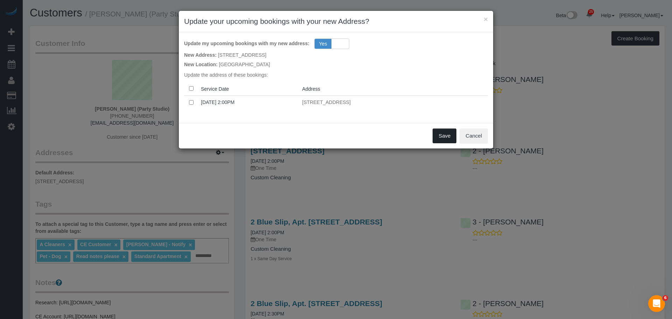
click at [438, 136] on button "Save" at bounding box center [445, 135] width 24 height 15
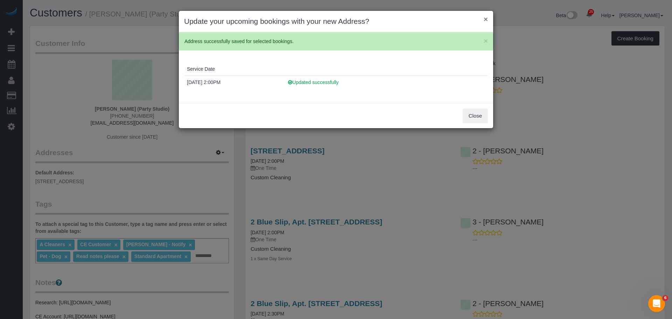
click at [486, 23] on button "×" at bounding box center [486, 18] width 4 height 7
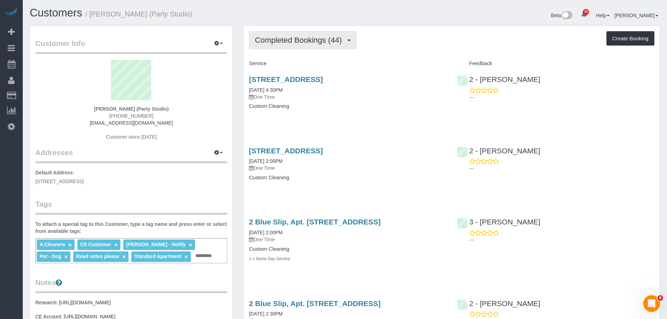
click at [304, 36] on span "Completed Bookings (44)" at bounding box center [300, 40] width 90 height 9
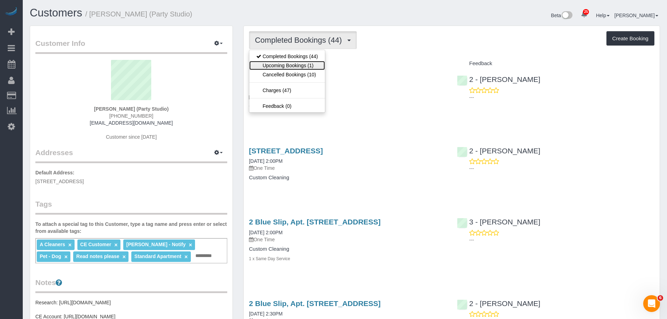
click at [295, 65] on link "Upcoming Bookings (1)" at bounding box center [287, 65] width 76 height 9
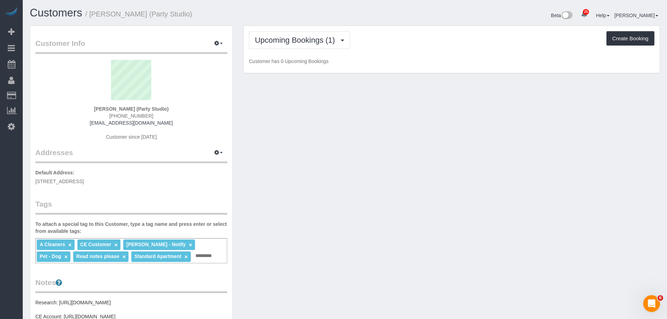
click at [460, 51] on div "Upcoming Bookings (1) Completed Bookings (44) Upcoming Bookings (1) Cancelled B…" at bounding box center [452, 49] width 416 height 47
click at [84, 184] on span "[STREET_ADDRESS]" at bounding box center [59, 182] width 48 height 6
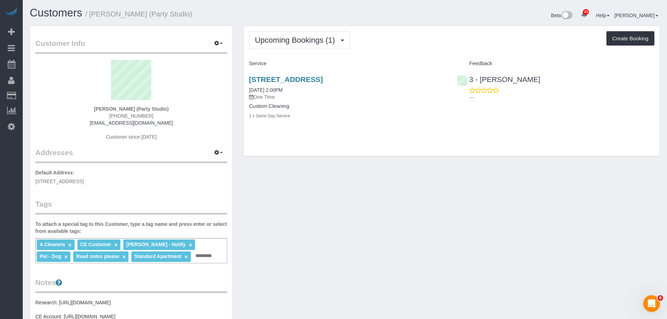
click at [84, 184] on span "[STREET_ADDRESS]" at bounding box center [59, 182] width 48 height 6
copy div "[STREET_ADDRESS]"
click at [280, 37] on span "Upcoming Bookings (1)" at bounding box center [297, 40] width 84 height 9
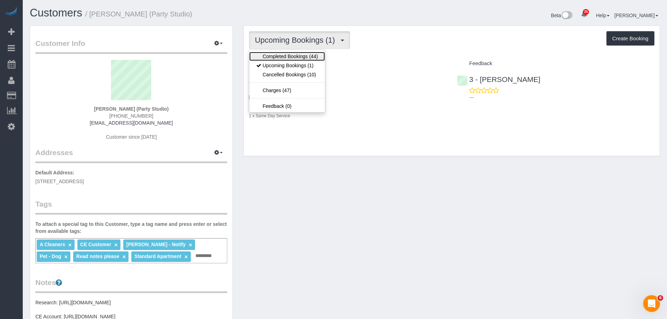
click at [302, 55] on link "Completed Bookings (44)" at bounding box center [287, 56] width 76 height 9
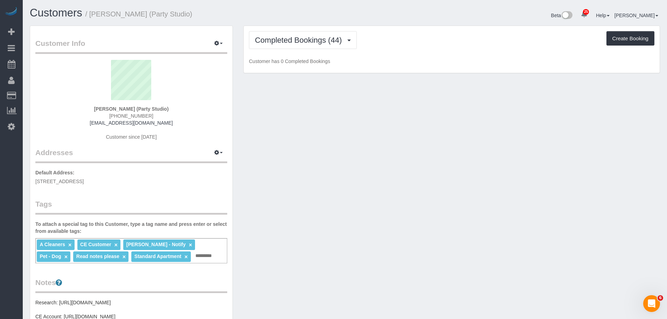
click at [427, 52] on div "Completed Bookings (44) Completed Bookings (44) Upcoming Bookings (1) Cancelled…" at bounding box center [452, 49] width 416 height 47
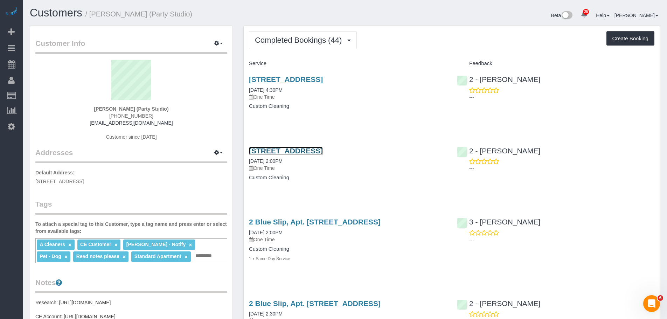
click at [323, 150] on link "[STREET_ADDRESS]" at bounding box center [286, 151] width 74 height 8
click at [428, 43] on div "Completed Bookings (44) Completed Bookings (44) Upcoming Bookings (1) Cancelled…" at bounding box center [451, 40] width 405 height 18
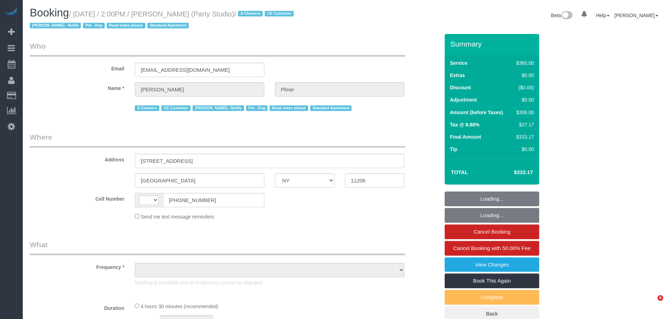
select select "NY"
select select "number:89"
select select "number:90"
select select "number:13"
select select "number:7"
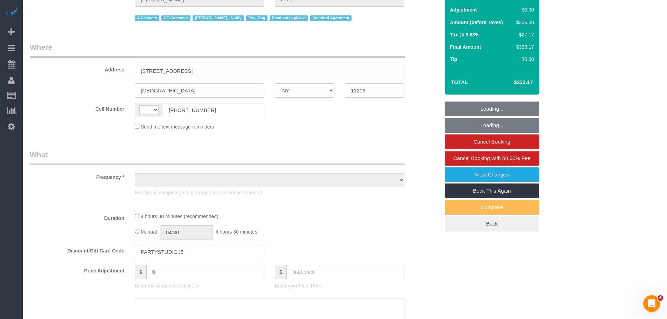
select select "object:742"
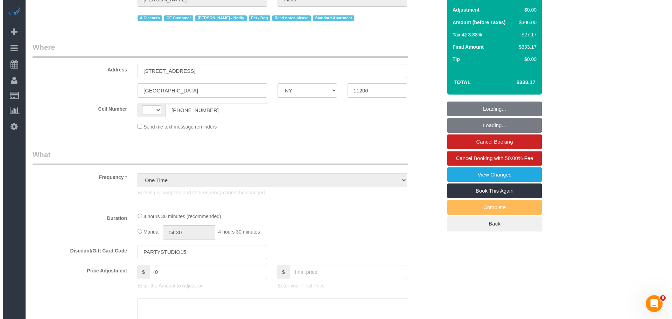
scroll to position [175, 0]
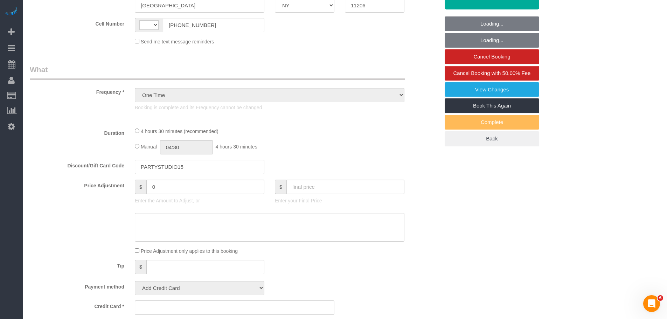
select select "string:[GEOGRAPHIC_DATA]"
select select "spot1"
select select "270"
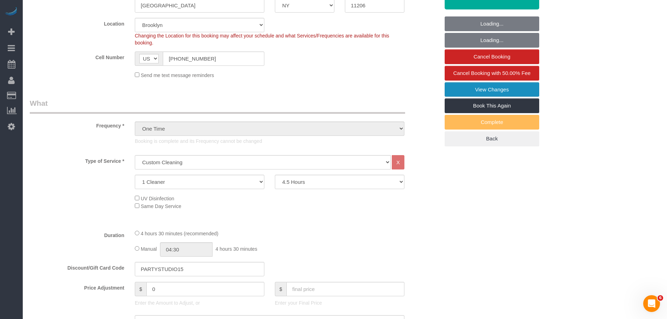
select select "object:1535"
click at [494, 91] on link "View Changes" at bounding box center [492, 89] width 95 height 15
select select "string:stripe-pm_1S02kO4VGloSiKo7bjdm48gl"
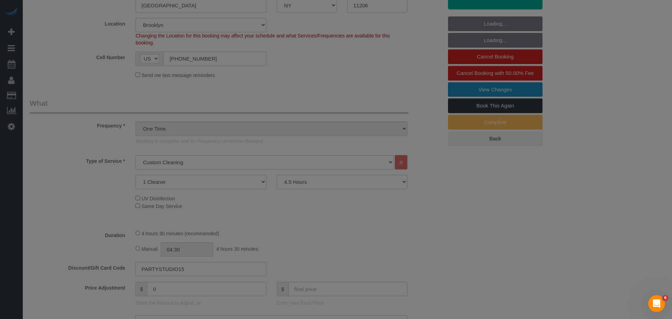
select select "spot6"
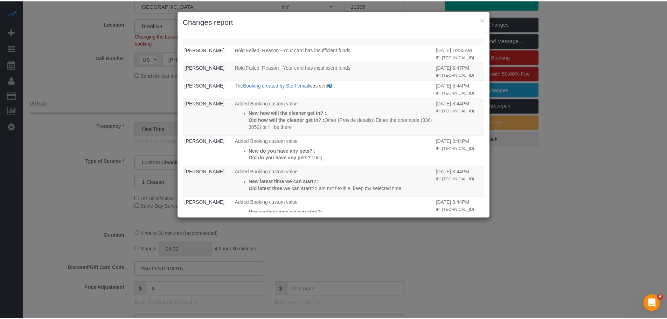
scroll to position [582, 0]
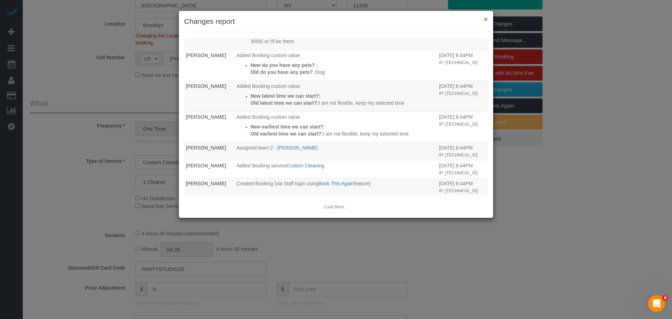
drag, startPoint x: 484, startPoint y: 20, endPoint x: 497, endPoint y: 26, distance: 14.4
click at [485, 20] on button "×" at bounding box center [486, 18] width 4 height 7
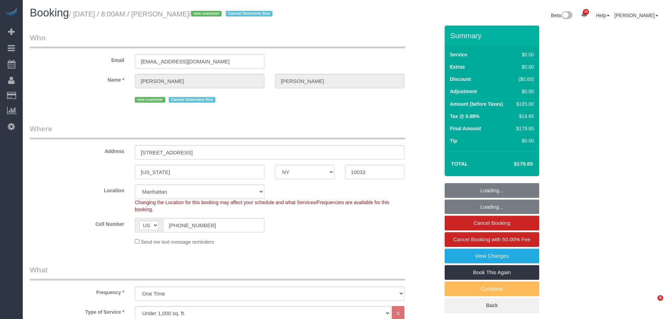
select select "NY"
select select "spot1"
select select "number:56"
select select "number:72"
select select "number:15"
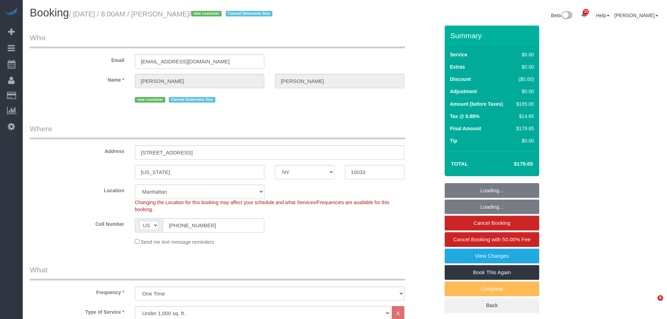
select select "number:5"
select select "2"
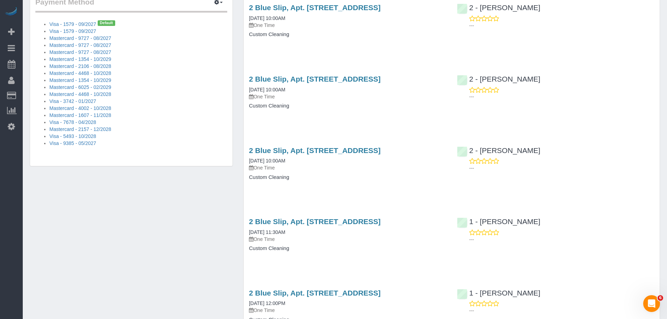
scroll to position [560, 0]
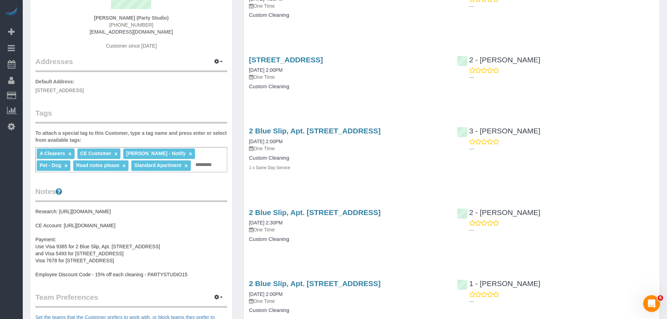
scroll to position [0, 0]
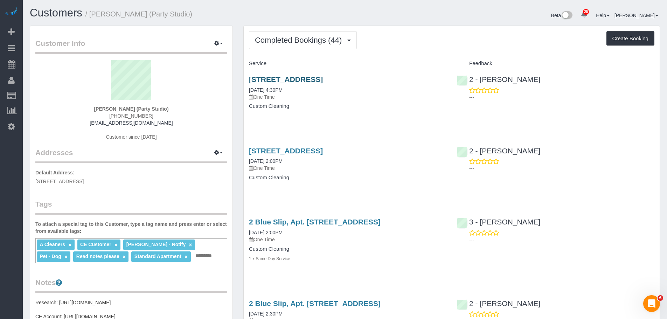
drag, startPoint x: 429, startPoint y: 82, endPoint x: 250, endPoint y: 81, distance: 178.9
click at [250, 81] on h3 "[STREET_ADDRESS]" at bounding box center [347, 79] width 197 height 8
copy link "[STREET_ADDRESS]"
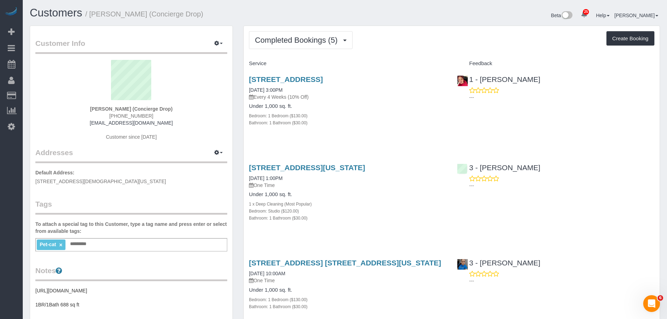
click at [366, 225] on div "225 Cherry Street, 58g, New York, NY 10002 09/21/2025 1:00PM One Time Under 1,0…" at bounding box center [348, 197] width 208 height 78
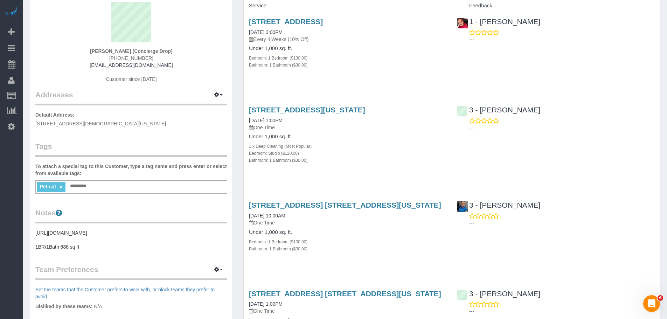
scroll to position [70, 0]
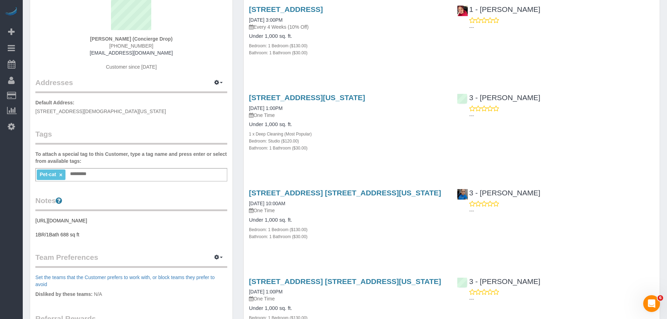
click div "Service Feedback 20 Rockwell Place, Apt. 1912, Brooklyn, NY 11201 09/22/2025 3:…"
click div "225 Cherry Street, 58g, New York, NY 10002 09/21/2025 1:00PM One Time Under 1,0…"
drag, startPoint x: 427, startPoint y: 190, endPoint x: 248, endPoint y: 195, distance: 179.3
click div "225 Cherry Street, Apt. 45n, New York, NY 10002 09/11/2025 10:00AM One Time Und…"
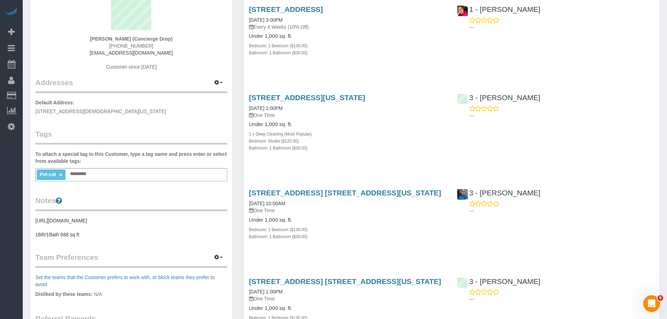
copy link "225 Cherry Street, Apt. 45n, New York, NY 10002"
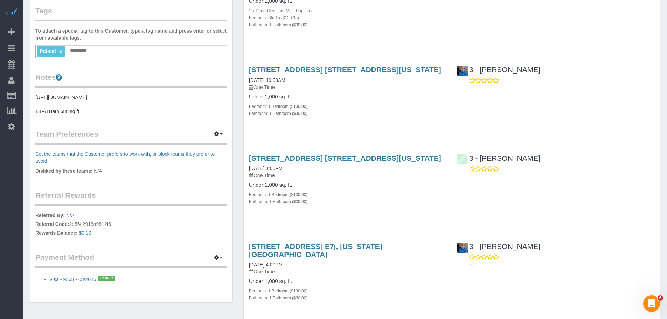
scroll to position [131, 0]
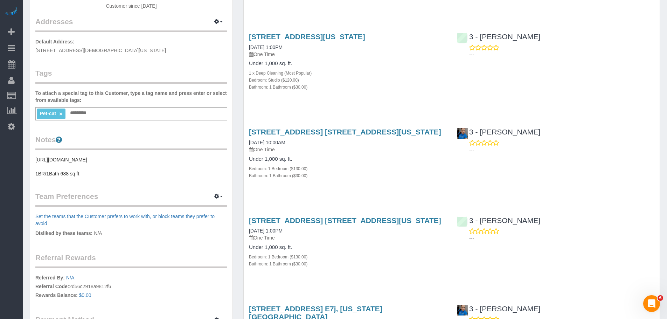
click div "225 Cherry Street, 58g, New York, NY 10002 09/21/2025 1:00PM One Time Under 1,0…"
click div "225 Cherry Street, Apt. 45n, New York, NY 10002 09/11/2025 10:00AM One Time Und…"
click link "225 Cherry Street, Apt. 45n, New York, NY 10002"
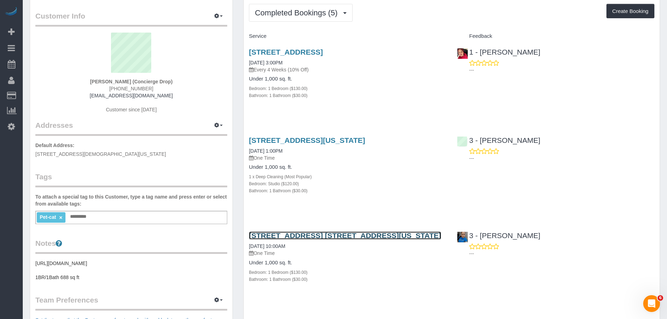
scroll to position [0, 0]
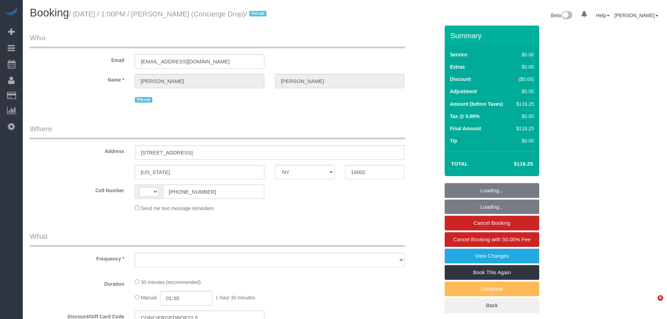
select select "NY"
select select "string:US"
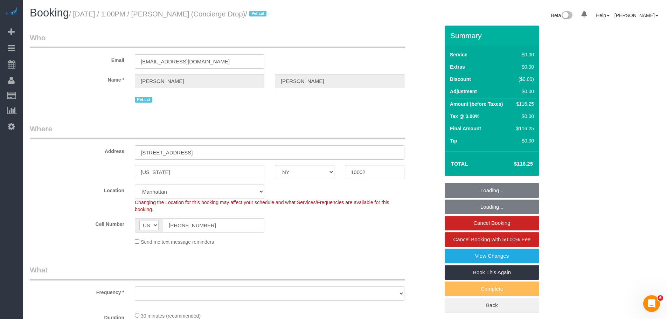
select select "string:stripe-pm_1RaQn24VGloSiKo7zeOF73Wj"
select select "number:89"
select select "number:90"
select select "number:15"
select select "number:6"
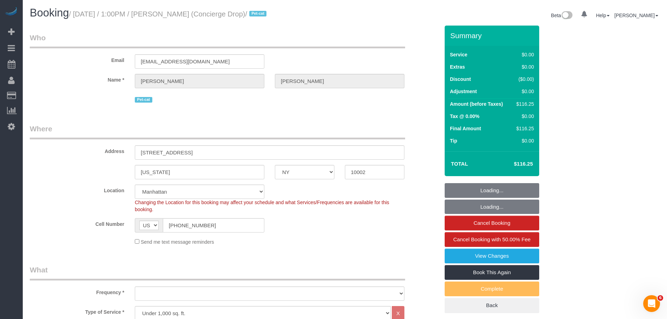
select select "object:1063"
select select "spot1"
select select "object:1503"
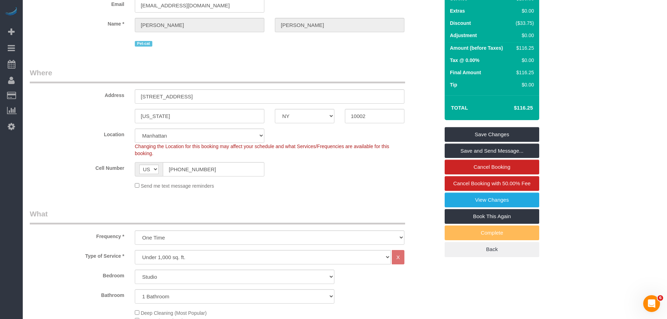
scroll to position [35, 0]
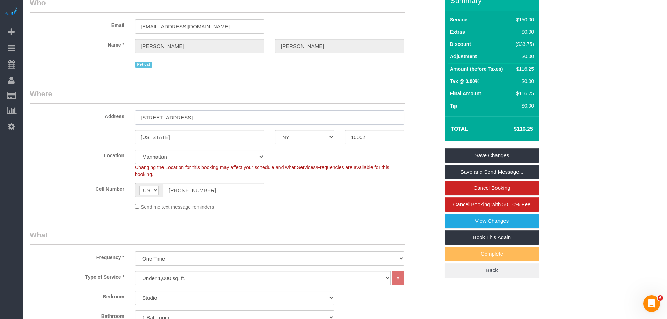
drag, startPoint x: 218, startPoint y: 118, endPoint x: 112, endPoint y: 115, distance: 105.8
click at [106, 117] on div "Address 225 Cherry Street, 45N" at bounding box center [235, 107] width 420 height 36
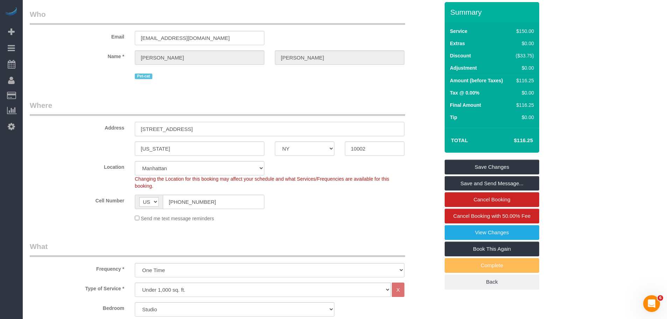
scroll to position [0, 0]
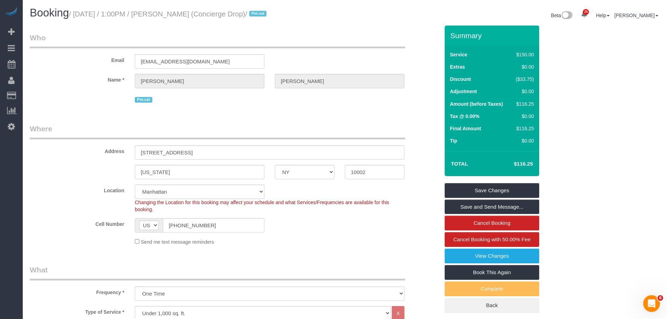
click at [180, 11] on small "/ September 24, 2025 / 1:00PM / Benjamin Rudnitsky (Concierge Drop) / Pet-cat" at bounding box center [169, 14] width 200 height 8
click at [221, 14] on small "/ September 24, 2025 / 1:00PM / Benjamin Rudnitsky (Concierge Drop) / Pet-cat" at bounding box center [169, 14] width 200 height 8
copy small "Benjamin Rudnitsky"
drag, startPoint x: 389, startPoint y: 34, endPoint x: 374, endPoint y: 38, distance: 15.9
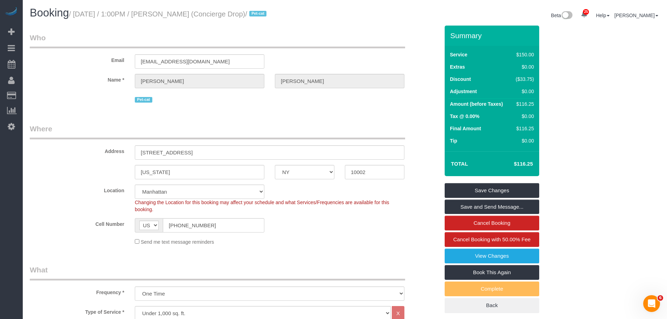
click at [391, 35] on legend "Who" at bounding box center [217, 41] width 375 height 16
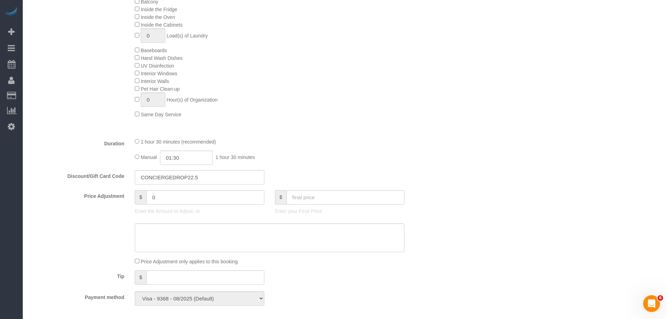
scroll to position [315, 0]
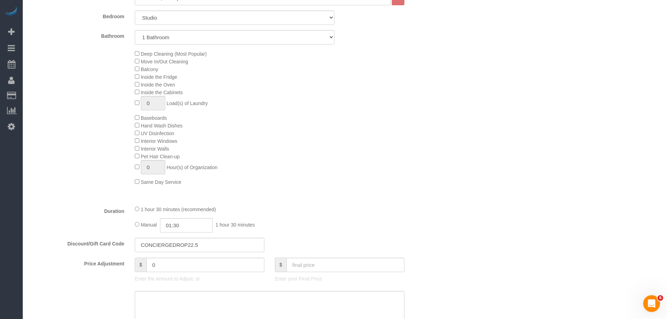
click at [430, 204] on fieldset "What Frequency * One Time Weekly (20% Off) - 20.00% Every 2 Weeks (15% Off) - 1…" at bounding box center [235, 164] width 410 height 429
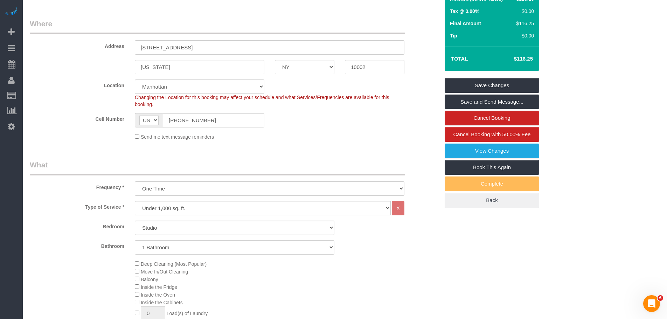
scroll to position [0, 0]
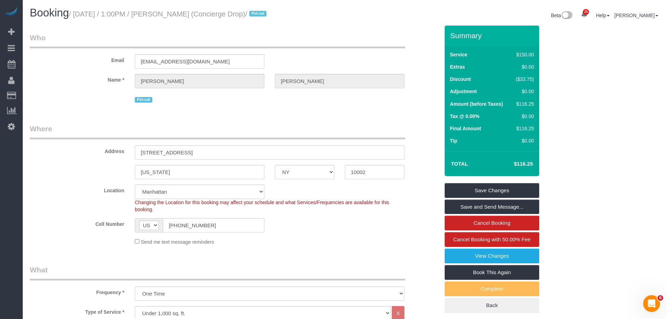
click at [322, 39] on legend "Who" at bounding box center [217, 41] width 375 height 16
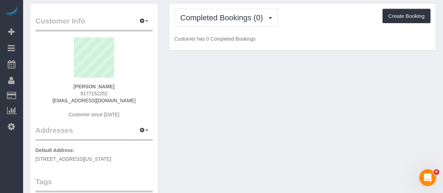
scroll to position [70, 0]
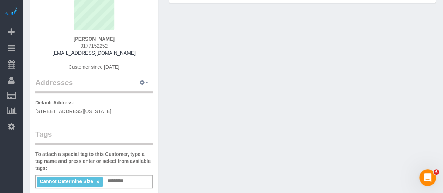
click at [138, 77] on button "button" at bounding box center [144, 82] width 18 height 11
click at [134, 92] on button "Manage Addresses" at bounding box center [124, 96] width 57 height 10
select select "NY"
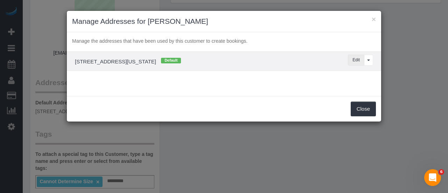
click at [355, 59] on button "Edit" at bounding box center [356, 60] width 16 height 11
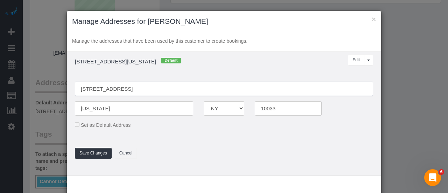
click at [111, 89] on input "10 Overlook Terrace, 2K" at bounding box center [224, 89] width 298 height 14
type input "10 Overlook Terrace, Apt. 2K"
click at [91, 147] on fieldset "10 Overlook Terrace, Apt. 2K New York AK AL AR AZ CA CO CT DC DE FL GA HI IA ID…" at bounding box center [224, 117] width 309 height 84
click at [92, 152] on button "Save Changes" at bounding box center [93, 153] width 37 height 11
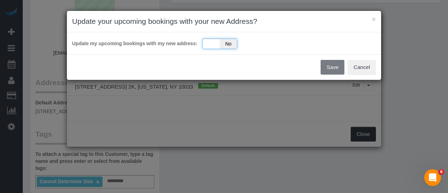
drag, startPoint x: 212, startPoint y: 44, endPoint x: 223, endPoint y: 49, distance: 11.6
click at [212, 44] on div "Yes No" at bounding box center [219, 44] width 35 height 11
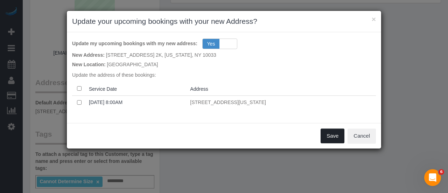
click at [329, 134] on button "Save" at bounding box center [333, 135] width 24 height 15
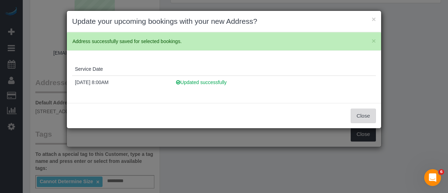
click at [373, 115] on button "Close" at bounding box center [363, 116] width 25 height 15
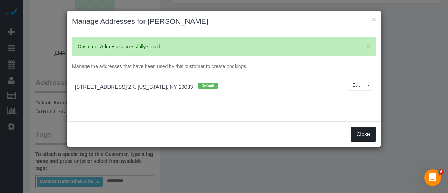
click at [364, 132] on button "Close" at bounding box center [363, 134] width 25 height 15
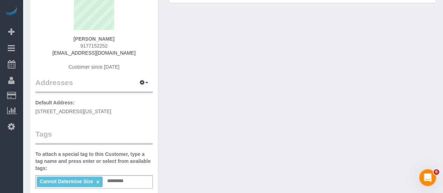
click at [304, 134] on div "Customer Info Edit Contact Info Send Message Email Preferences Special Sales Ta…" at bounding box center [233, 191] width 417 height 471
click at [245, 68] on div "Customer Info Edit Contact Info Send Message Email Preferences Special Sales Ta…" at bounding box center [233, 191] width 417 height 471
click at [246, 108] on div "Customer Info Edit Contact Info Send Message Email Preferences Special Sales Ta…" at bounding box center [233, 191] width 417 height 471
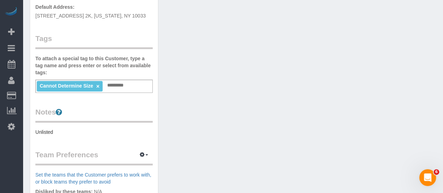
scroll to position [175, 0]
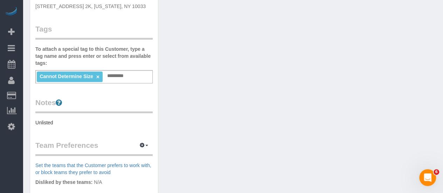
click at [251, 82] on div "Customer Info Edit Contact Info Send Message Email Preferences Special Sales Ta…" at bounding box center [233, 86] width 417 height 471
click at [89, 116] on div "Notes Unlisted" at bounding box center [93, 111] width 117 height 29
click at [81, 121] on pre "Unlisted" at bounding box center [93, 122] width 117 height 7
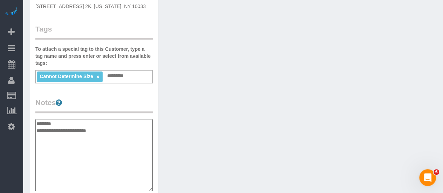
type textarea "**********"
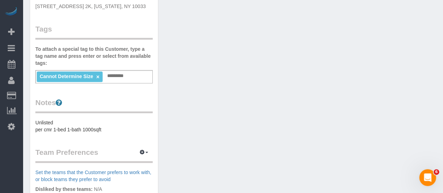
click at [198, 93] on div "Customer Info Edit Contact Info Send Message Email Preferences Special Sales Ta…" at bounding box center [233, 90] width 417 height 478
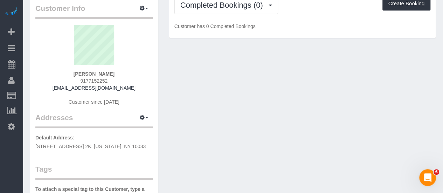
scroll to position [0, 0]
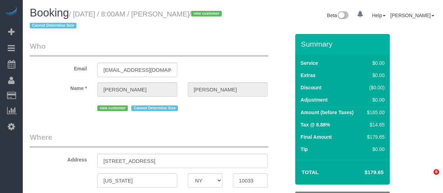
select select "NY"
select select "number:56"
select select "number:72"
select select "number:15"
select select "number:5"
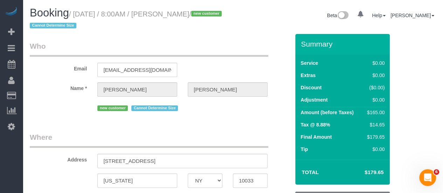
select select "object:964"
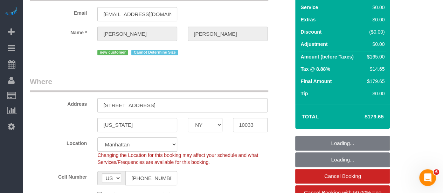
select select "2"
select select "spot1"
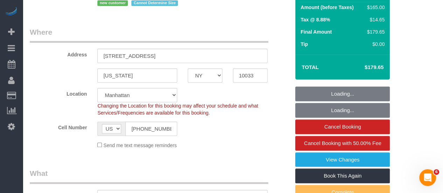
select select "2"
select select "object:1543"
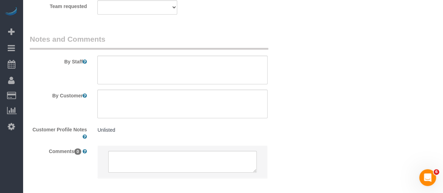
scroll to position [1015, 0]
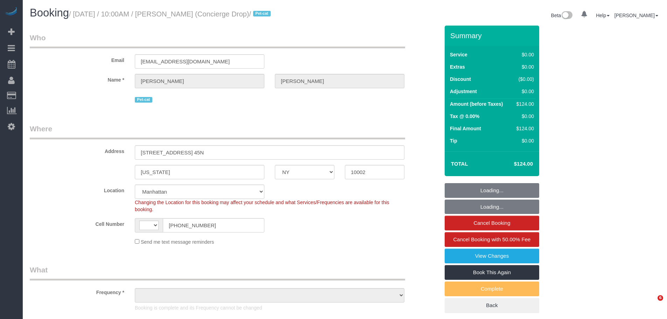
select select "NY"
select select "number:89"
select select "number:90"
select select "number:15"
select select "number:6"
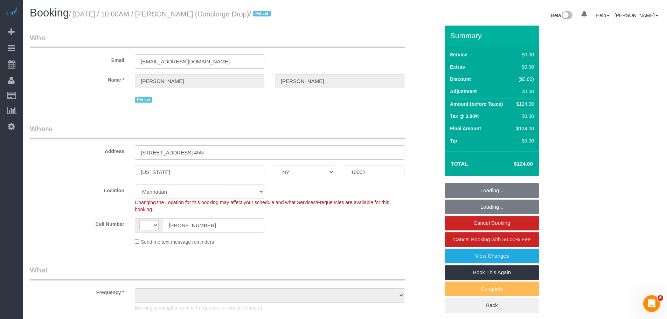
scroll to position [208, 0]
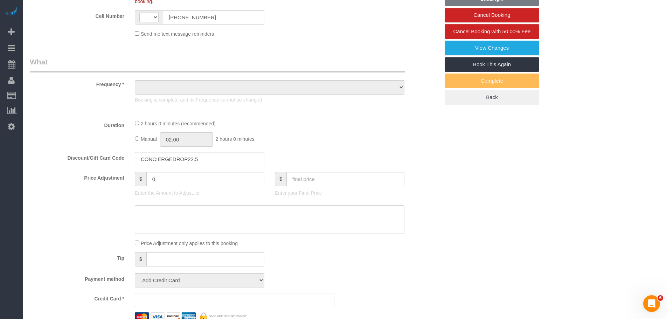
select select "string:[GEOGRAPHIC_DATA]"
select select "object:992"
select select "string:stripe-pm_1RaQn24VGloSiKo7zeOF73Wj"
select select "spot1"
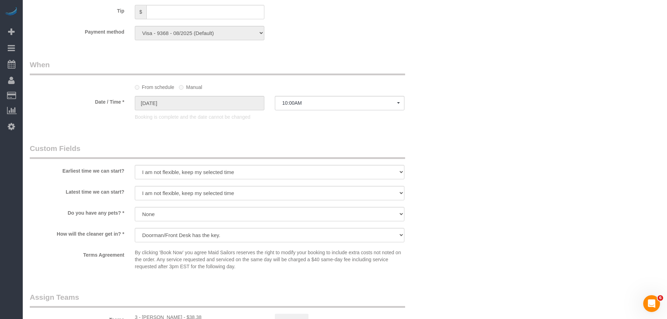
select select "1"
select select "object:1575"
select select "1"
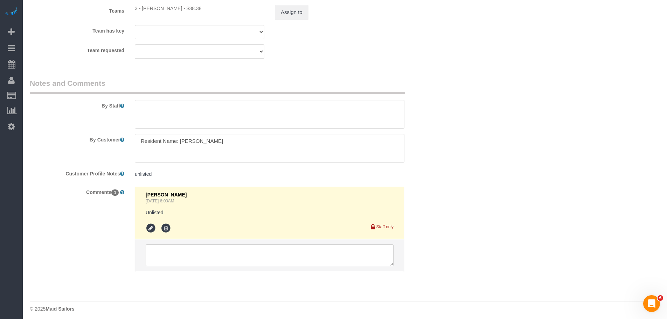
scroll to position [976, 0]
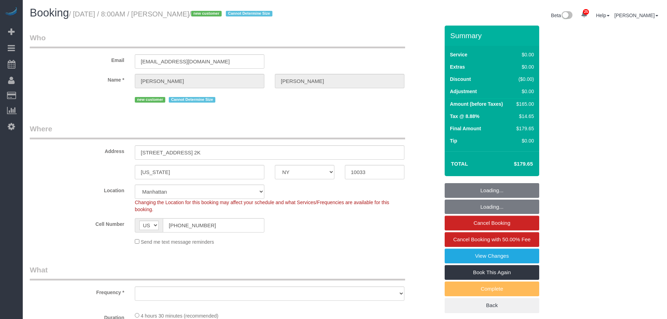
select select "NY"
select select "string:stripe-pm_1SAaHZ4VGloSiKo7criLaJCG"
select select "number:56"
select select "number:72"
select select "number:15"
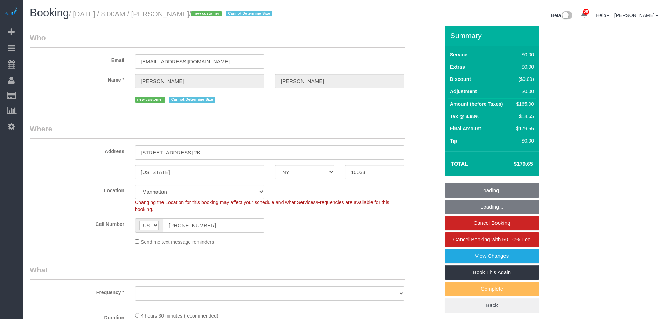
select select "number:5"
select select "object:964"
select select "spot1"
select select "2"
select select "object:1507"
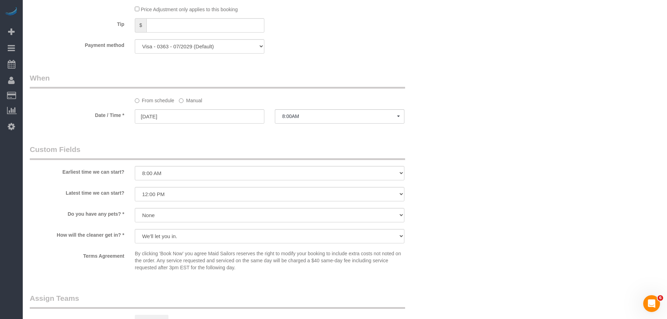
scroll to position [665, 0]
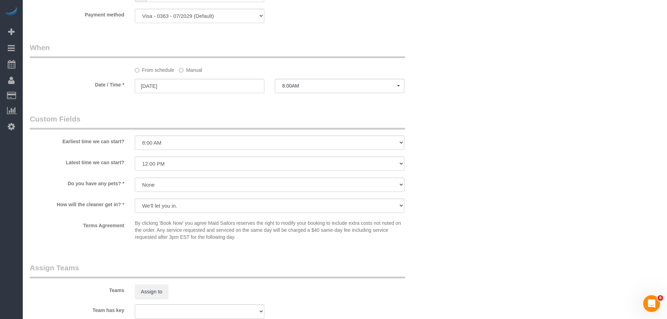
click at [189, 68] on label "Manual" at bounding box center [190, 68] width 23 height 9
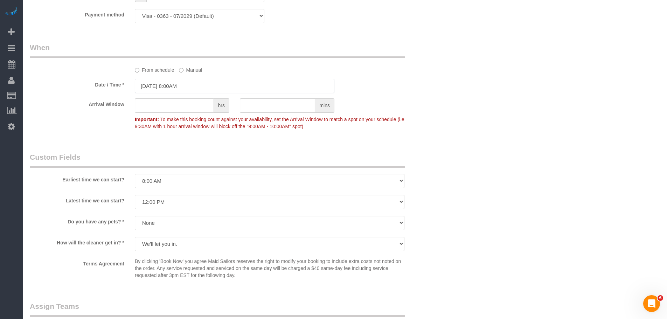
click at [196, 79] on input "09/24/2025 8:00AM" at bounding box center [235, 86] width 200 height 14
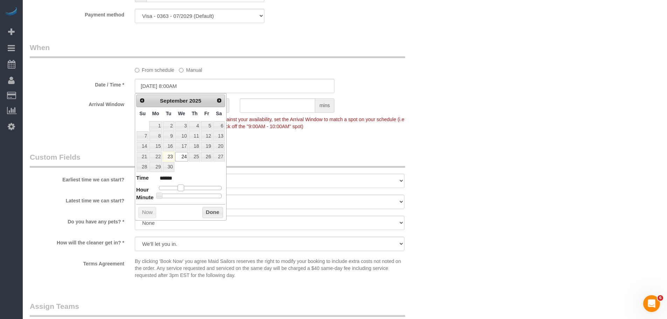
click at [180, 186] on span at bounding box center [181, 188] width 6 height 6
type input "09/24/2025 9:00AM"
type input "******"
type input "09/24/2025 10:00AM"
type input "*******"
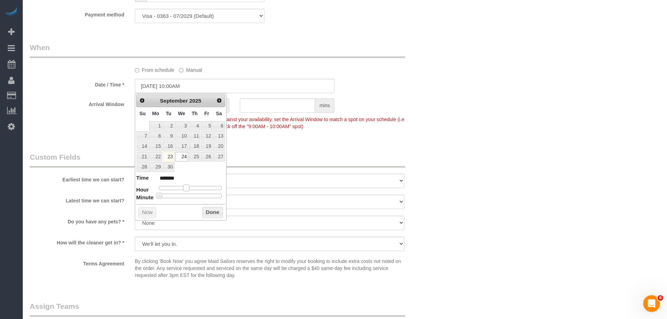
type input "09/24/2025 11:00AM"
type input "*******"
drag, startPoint x: 213, startPoint y: 215, endPoint x: 229, endPoint y: 205, distance: 19.2
click at [213, 215] on button "Done" at bounding box center [212, 212] width 21 height 11
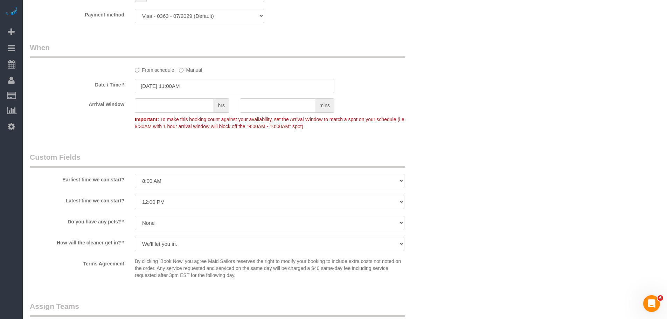
drag, startPoint x: 444, startPoint y: 96, endPoint x: 395, endPoint y: 153, distance: 75.5
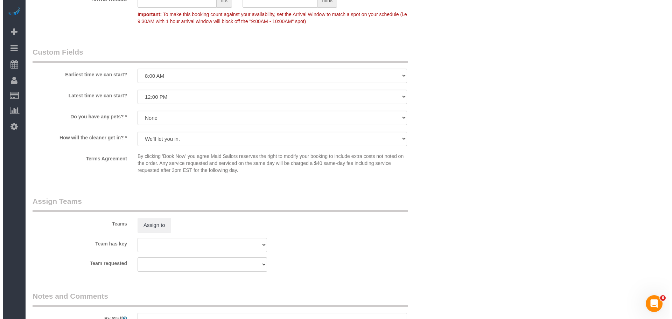
scroll to position [840, 0]
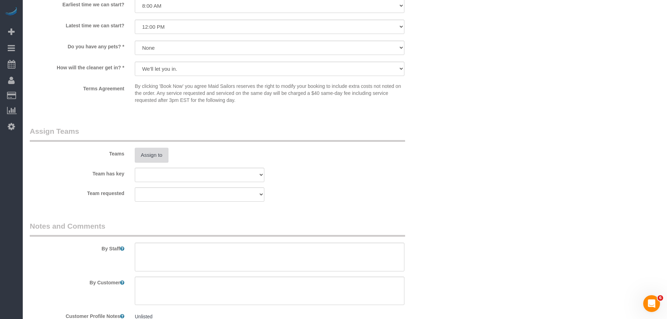
click at [153, 151] on button "Assign to" at bounding box center [152, 155] width 34 height 15
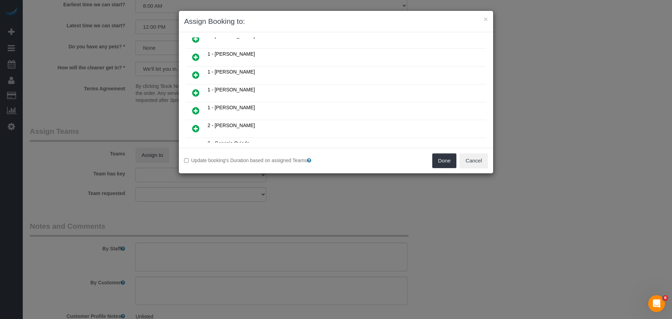
scroll to position [420, 0]
click at [197, 76] on icon at bounding box center [195, 76] width 7 height 8
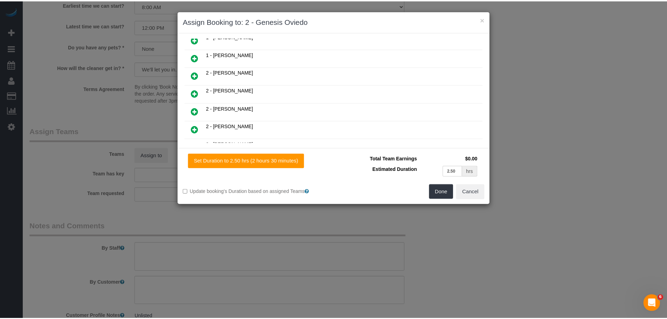
scroll to position [437, 0]
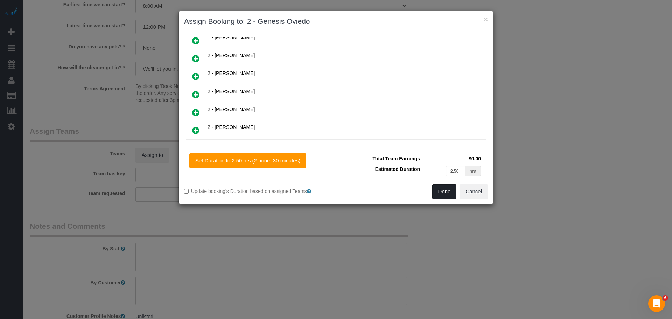
click at [441, 189] on button "Done" at bounding box center [444, 191] width 25 height 15
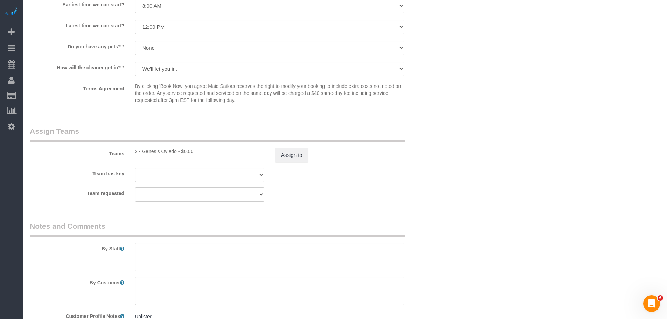
click at [419, 158] on div "Teams 2 - Genesis Oviedo - $0.00 Assign to" at bounding box center [235, 144] width 420 height 36
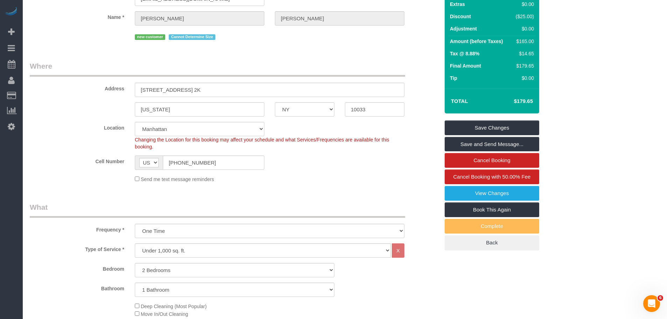
scroll to position [175, 0]
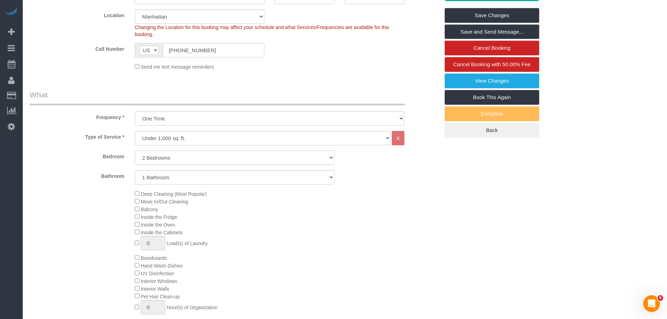
click at [229, 158] on select "Studio 1 Bedroom 2 Bedrooms 3 Bedrooms" at bounding box center [235, 158] width 200 height 14
click at [135, 151] on select "Studio 1 Bedroom 2 Bedrooms 3 Bedrooms" at bounding box center [235, 158] width 200 height 14
click at [230, 159] on select "Studio 1 Bedroom 2 Bedrooms 3 Bedrooms" at bounding box center [235, 158] width 200 height 14
select select "1"
click at [135, 151] on select "Studio 1 Bedroom 2 Bedrooms 3 Bedrooms" at bounding box center [235, 158] width 200 height 14
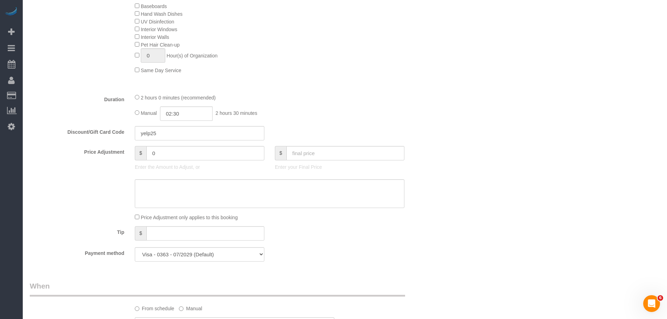
scroll to position [420, 0]
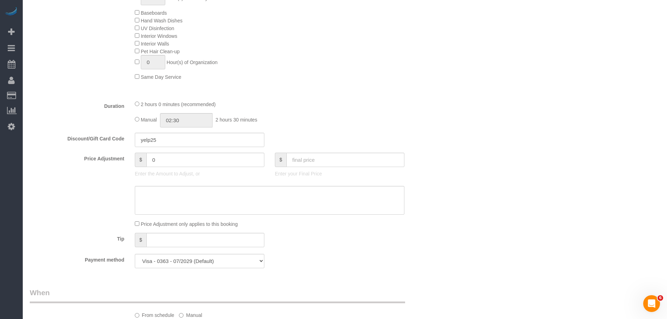
click at [419, 103] on div "Duration 2 hours 0 minutes (recommended) Manual 02:30 2 hours 30 minutes" at bounding box center [235, 113] width 420 height 27
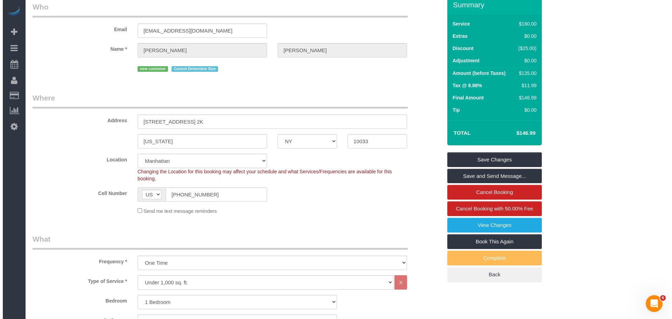
scroll to position [30, 0]
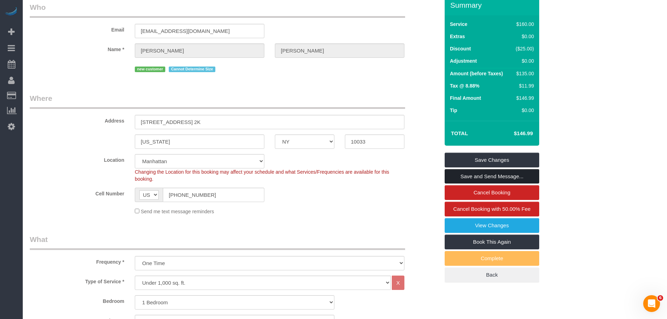
click at [481, 174] on link "Save and Send Message..." at bounding box center [492, 176] width 95 height 15
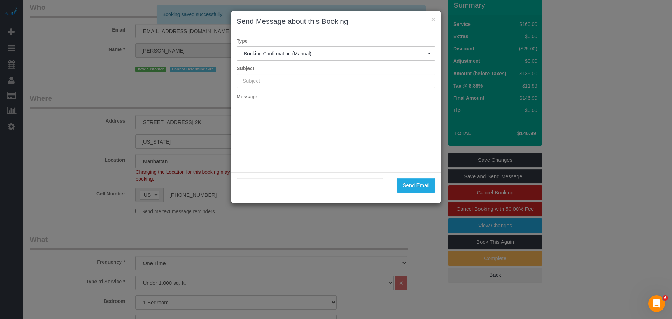
type input "Cleaning Confirmed for 09/24/2025 at 11:00am"
type input ""Shimon Mazor" <mazorshimon@gmail.com>"
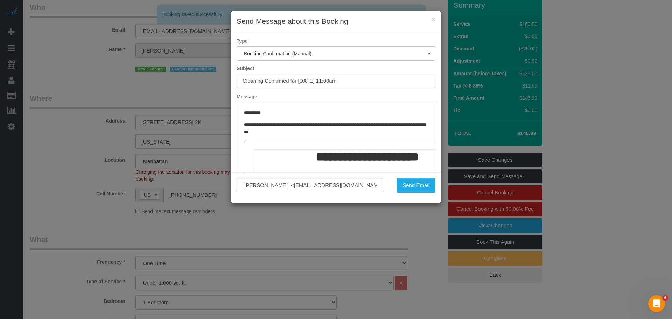
scroll to position [0, 0]
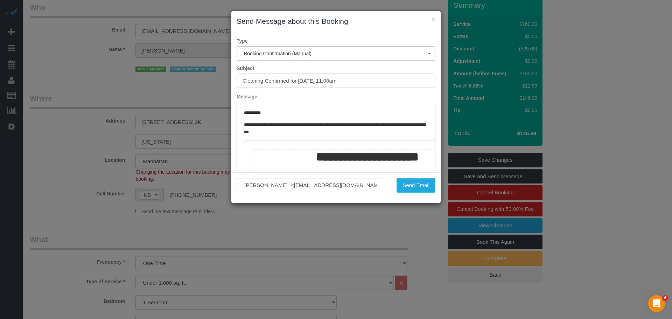
drag, startPoint x: 264, startPoint y: 73, endPoint x: 232, endPoint y: 71, distance: 31.6
click at [186, 72] on div "× Send Message about this Booking Type Booking Confirmation (Manual) Booking Co…" at bounding box center [336, 159] width 672 height 319
click at [415, 181] on button "Send Email" at bounding box center [416, 185] width 39 height 15
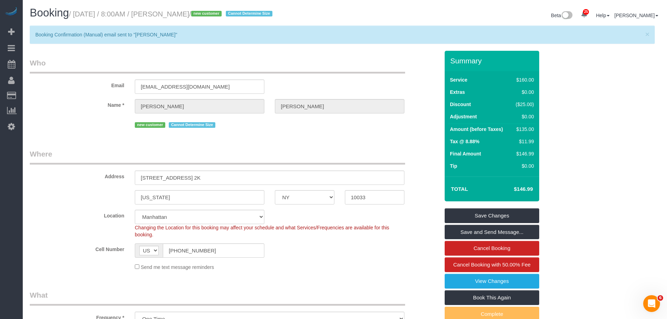
drag, startPoint x: 314, startPoint y: 75, endPoint x: 300, endPoint y: 71, distance: 14.0
click at [314, 75] on div "Email mazorshimon@gmail.com" at bounding box center [235, 76] width 420 height 36
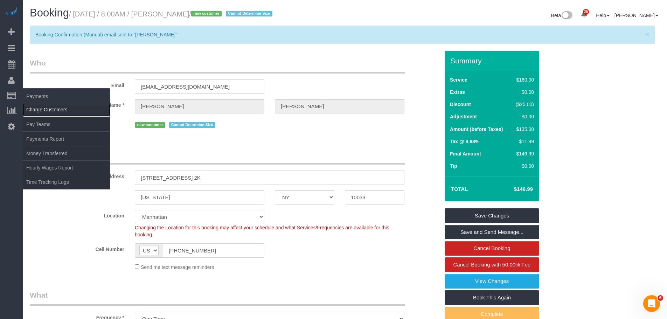
click at [44, 112] on link "Charge Customers" at bounding box center [67, 110] width 88 height 14
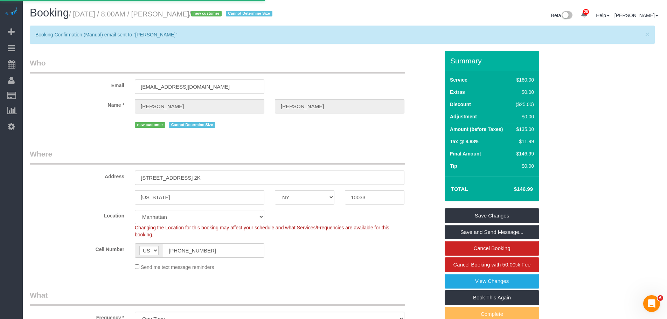
select select
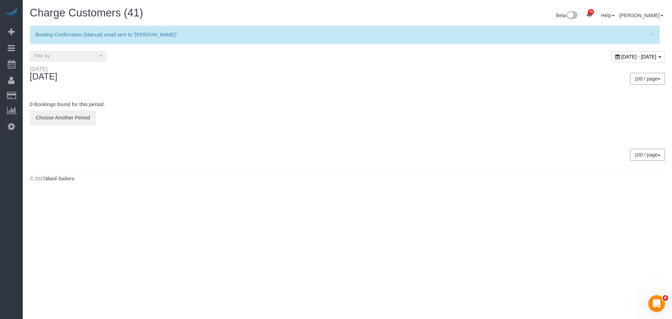
drag, startPoint x: 589, startPoint y: 58, endPoint x: 588, endPoint y: 62, distance: 4.8
click at [621, 58] on span "[DATE] - [DATE]" at bounding box center [638, 57] width 35 height 6
type input "**********"
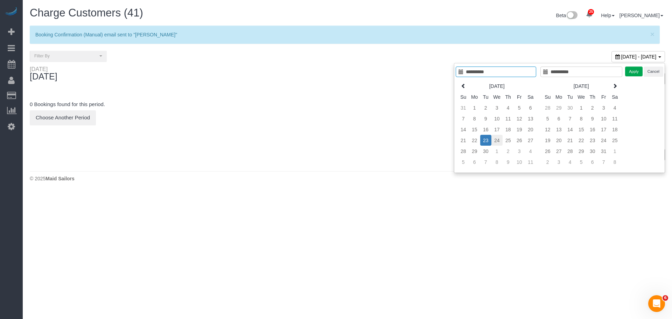
click at [495, 144] on td "24" at bounding box center [497, 140] width 11 height 11
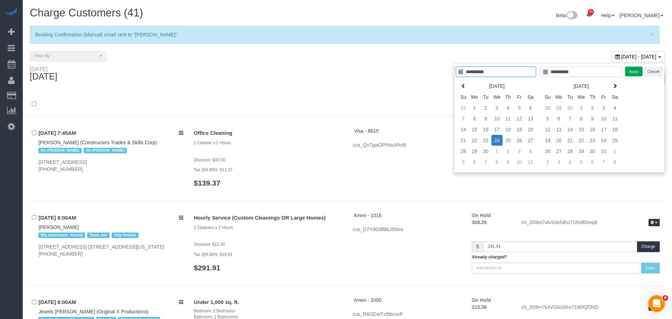
type input "**********"
drag, startPoint x: 626, startPoint y: 68, endPoint x: 618, endPoint y: 71, distance: 7.9
click at [626, 69] on button "Apply" at bounding box center [629, 72] width 18 height 10
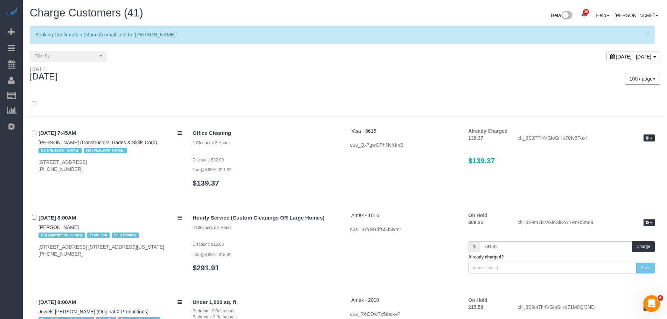
click at [256, 105] on div at bounding box center [345, 108] width 641 height 18
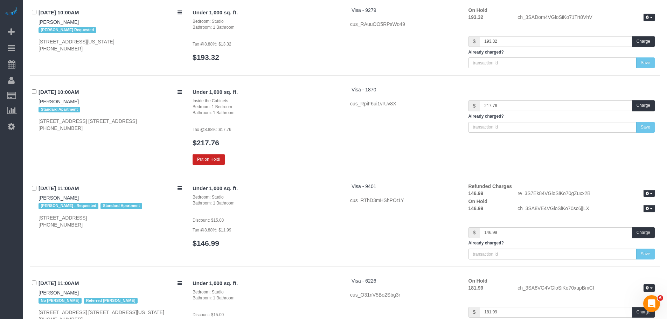
scroll to position [2381, 0]
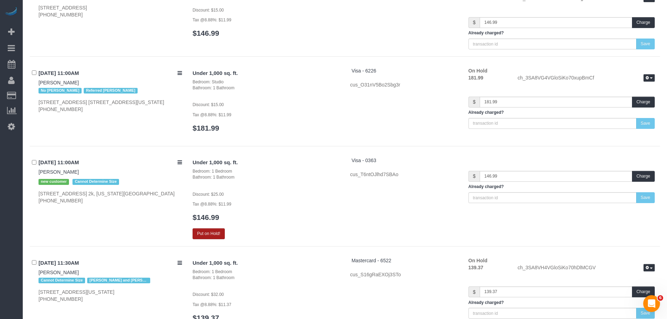
click at [209, 237] on button "Put on Hold!" at bounding box center [209, 233] width 32 height 11
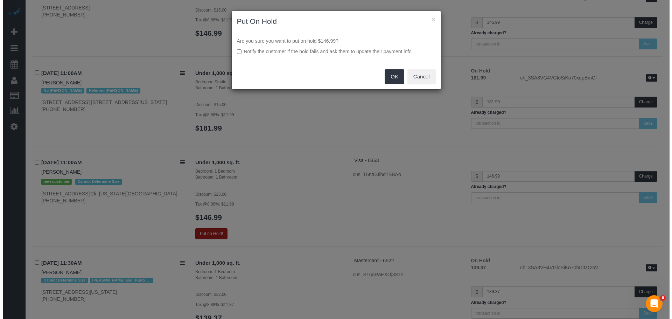
scroll to position [2375, 0]
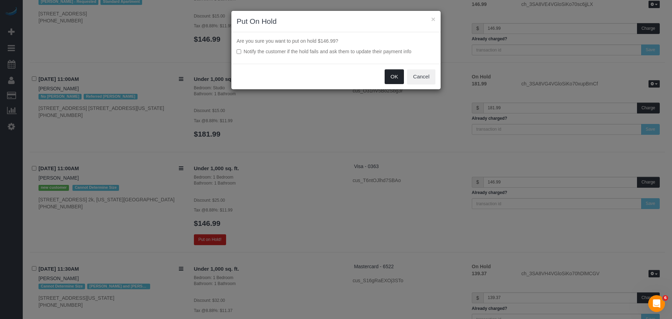
click at [394, 79] on button "OK" at bounding box center [395, 76] width 20 height 15
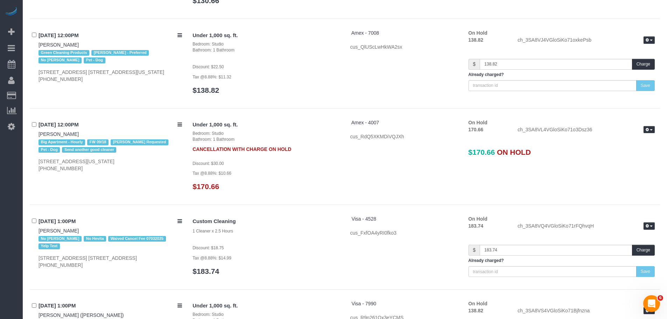
scroll to position [2741, 0]
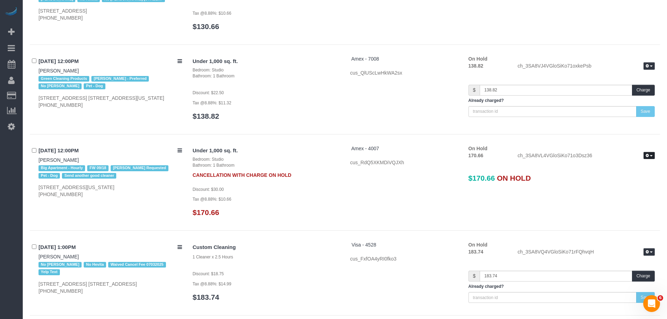
click at [645, 152] on button "button" at bounding box center [648, 155] width 11 height 7
click at [631, 163] on link "Release Hold" at bounding box center [626, 167] width 55 height 9
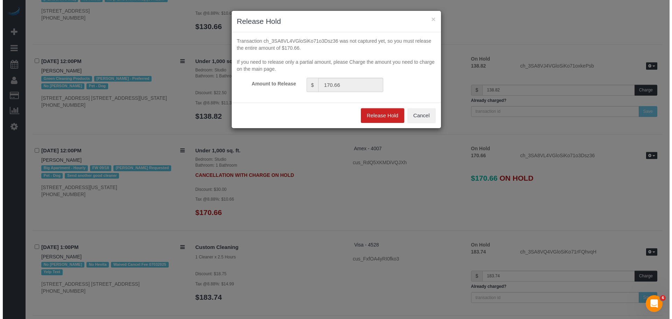
scroll to position [2735, 0]
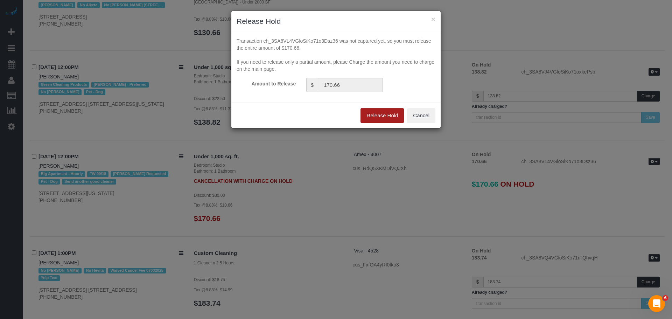
click at [386, 114] on button "Release Hold" at bounding box center [382, 115] width 43 height 15
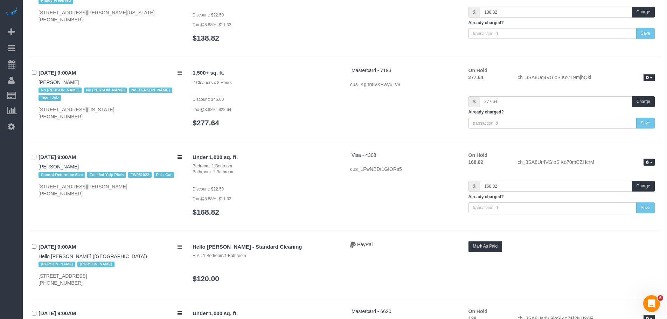
scroll to position [742, 0]
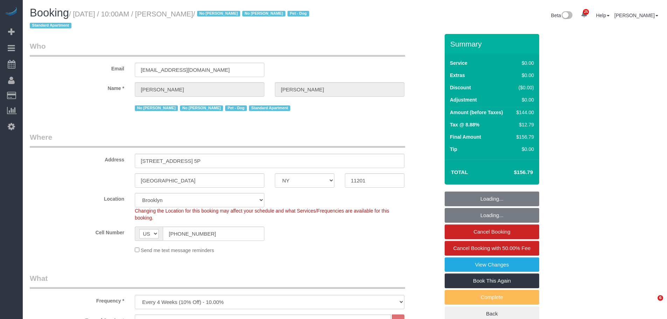
select select "NY"
select select "spot1"
select select "number:57"
select select "number:72"
select select "number:13"
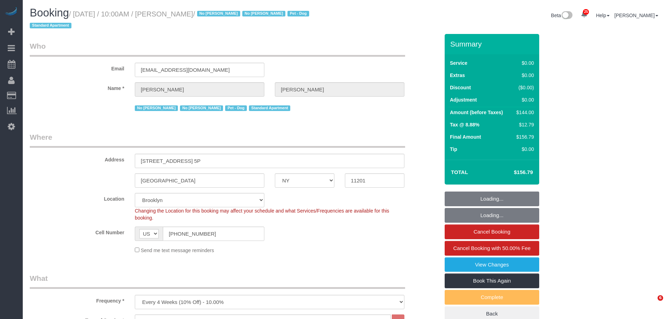
select select "number:7"
select select "object:1491"
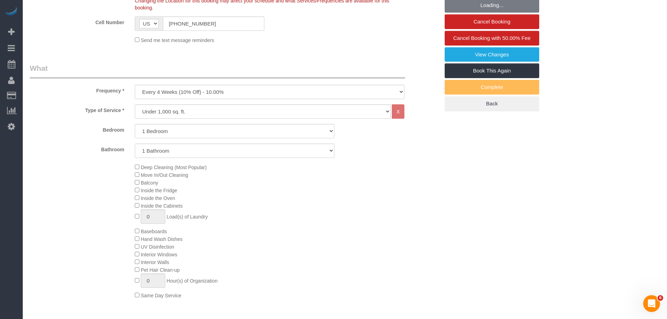
select select "1"
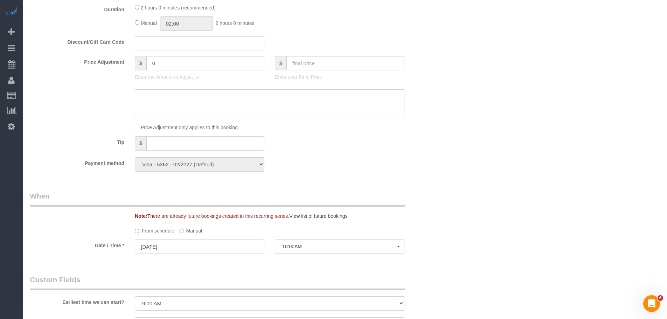
scroll to position [385, 0]
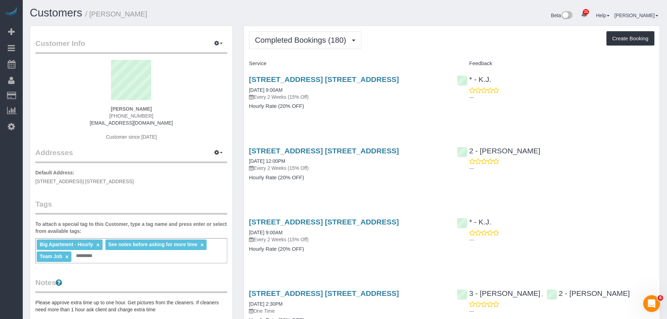
click at [388, 116] on div "[STREET_ADDRESS] [STREET_ADDRESS] [DATE] 9:00AM Every 2 Weeks (15% Off) Hourly …" at bounding box center [348, 96] width 208 height 54
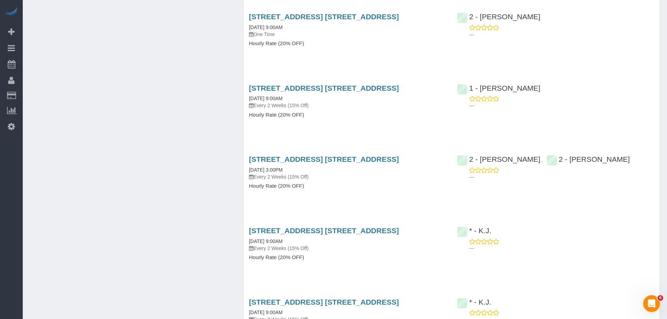
drag, startPoint x: 311, startPoint y: 131, endPoint x: 367, endPoint y: 131, distance: 56.4
click at [311, 131] on div "[STREET_ADDRESS] [STREET_ADDRESS] [DATE] 9:00AM Every 2 Weeks (15% Off) Hourly …" at bounding box center [348, 105] width 208 height 54
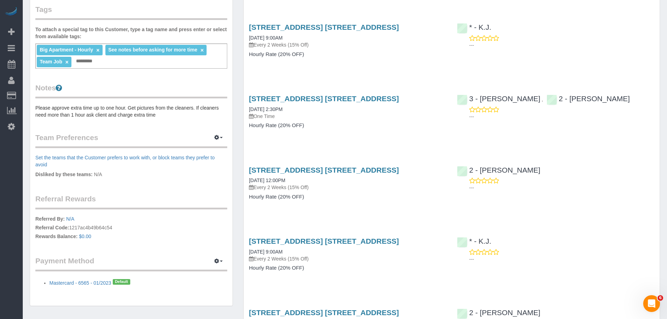
scroll to position [145, 0]
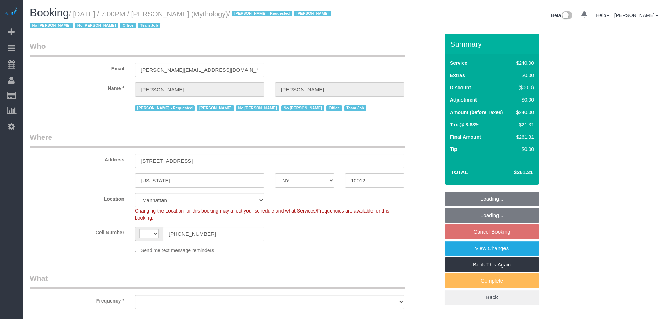
select select "NY"
select select "number:89"
select select "number:90"
select select "number:15"
select select "number:7"
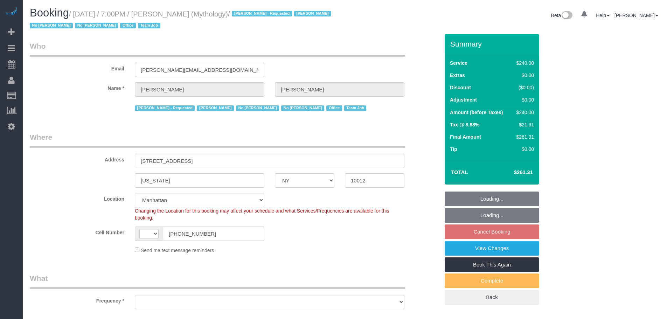
select select "string:stripe-card_1F0CXe4VGloSiKo7V7BiKmvB"
select select "2"
select select "120"
select select "string:[GEOGRAPHIC_DATA]"
select select "object:1056"
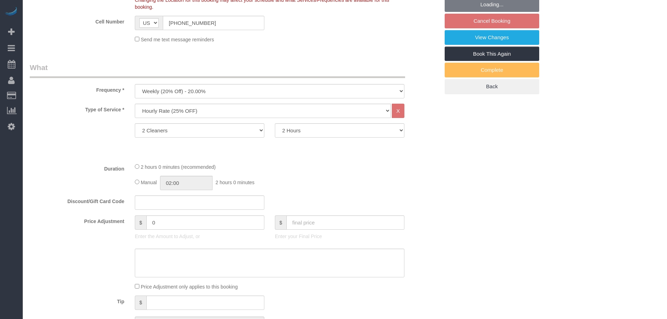
select select "spot3"
select select "object:1747"
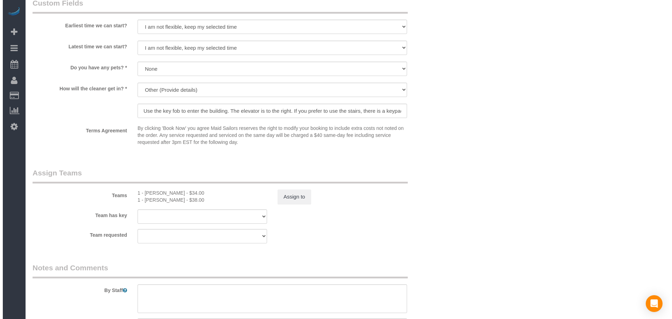
scroll to position [700, 0]
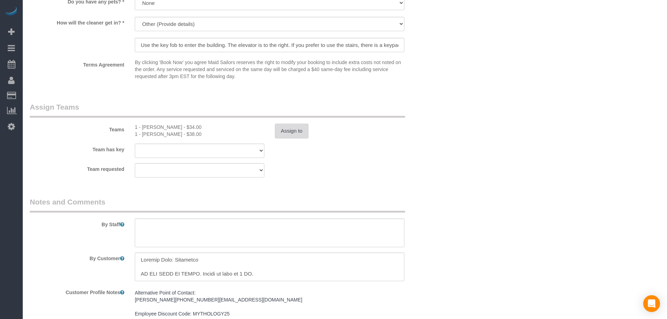
click at [287, 131] on button "Assign to" at bounding box center [292, 131] width 34 height 15
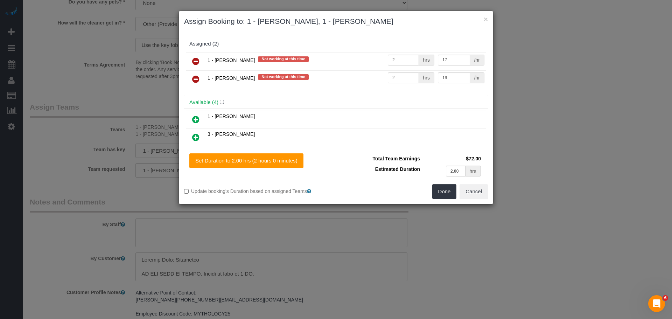
scroll to position [0, 0]
click at [197, 78] on icon at bounding box center [195, 79] width 7 height 8
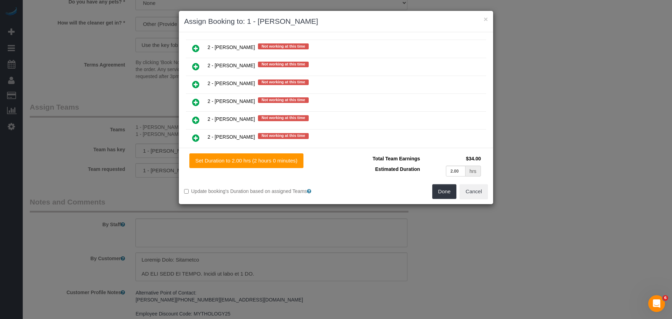
scroll to position [1050, 0]
click at [197, 70] on icon at bounding box center [195, 67] width 7 height 8
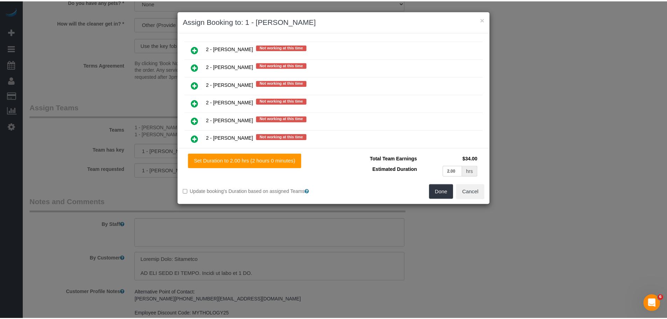
scroll to position [1068, 0]
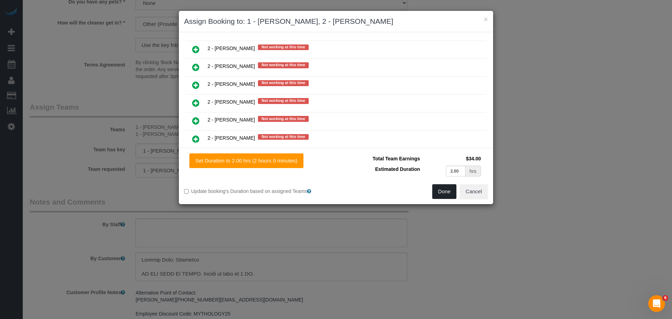
click at [448, 189] on button "Done" at bounding box center [444, 191] width 25 height 15
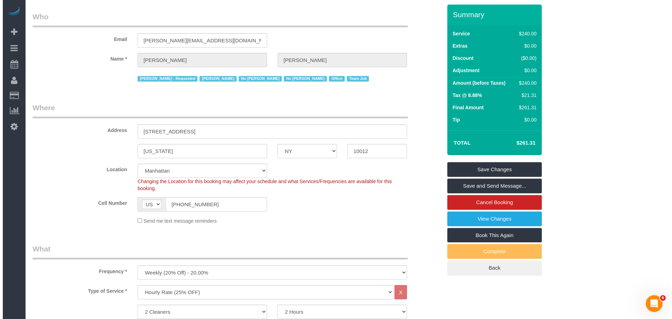
scroll to position [0, 0]
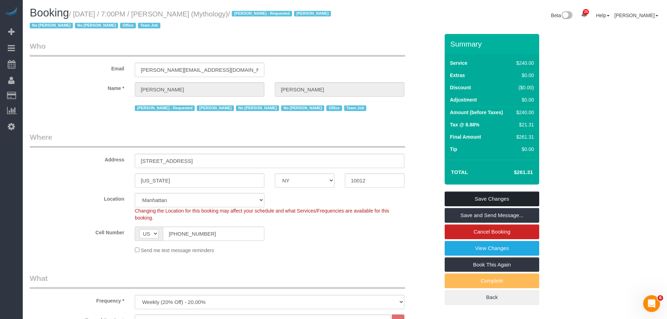
click at [496, 195] on link "Save Changes" at bounding box center [492, 199] width 95 height 15
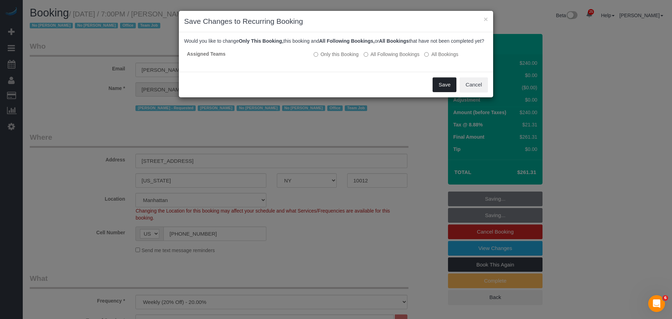
click at [436, 90] on button "Save" at bounding box center [445, 84] width 24 height 15
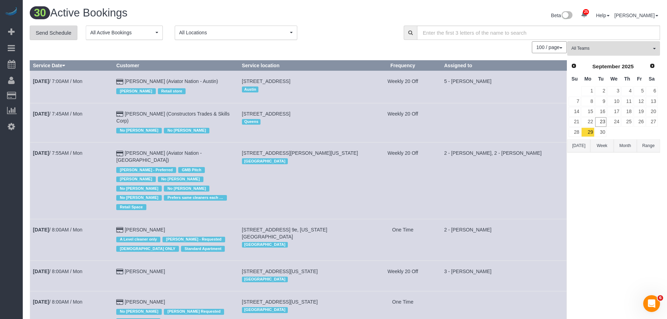
click at [48, 33] on link "Send Schedule" at bounding box center [54, 33] width 48 height 15
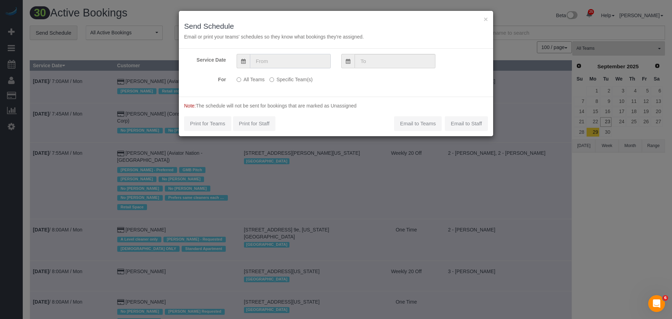
click at [300, 63] on input "text" at bounding box center [290, 61] width 81 height 14
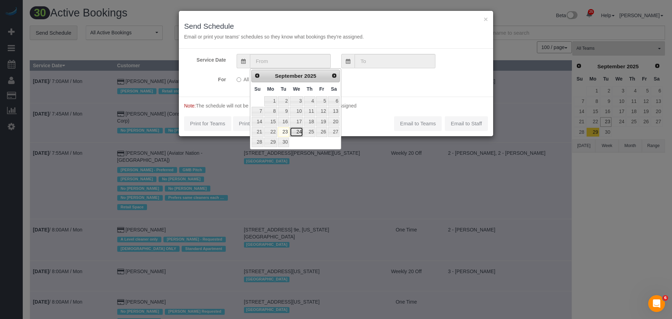
click at [295, 131] on link "24" at bounding box center [296, 131] width 13 height 9
type input "09/24/2025"
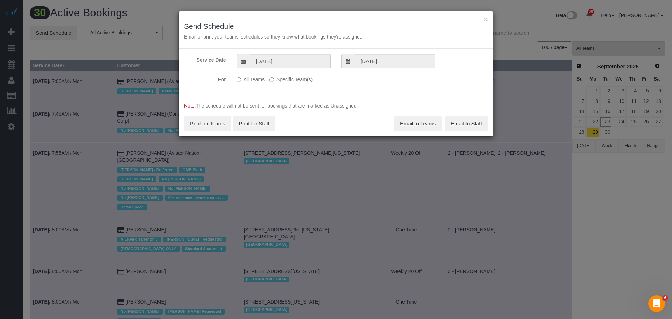
click at [278, 75] on label "Specific Team(s)" at bounding box center [291, 78] width 43 height 9
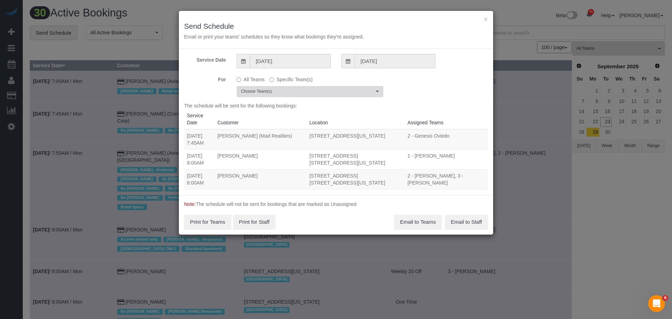
click at [295, 87] on button "Choose Team(s)" at bounding box center [310, 91] width 147 height 11
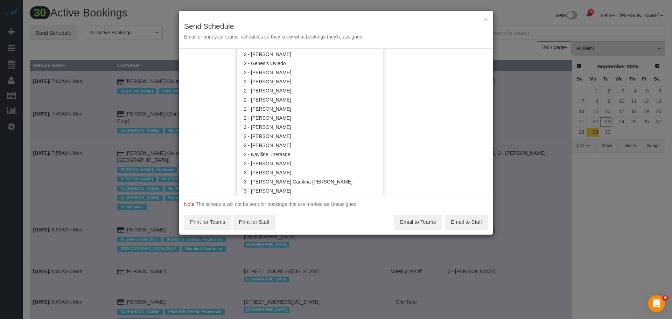
scroll to position [420, 0]
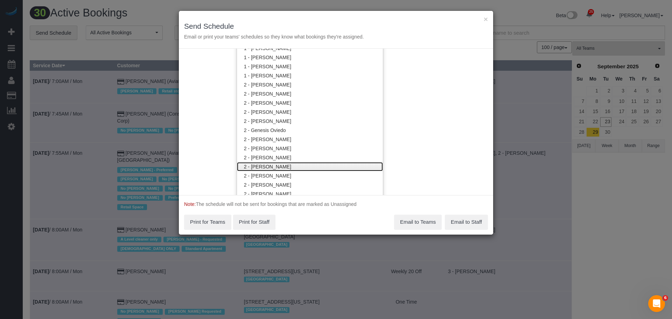
click at [309, 169] on link "2 - [PERSON_NAME]" at bounding box center [310, 166] width 146 height 9
click at [404, 139] on div "Service Date 09/24/2025 09/24/2025 For All Teams Specific Team(s) 2 - Katherine…" at bounding box center [336, 122] width 314 height 146
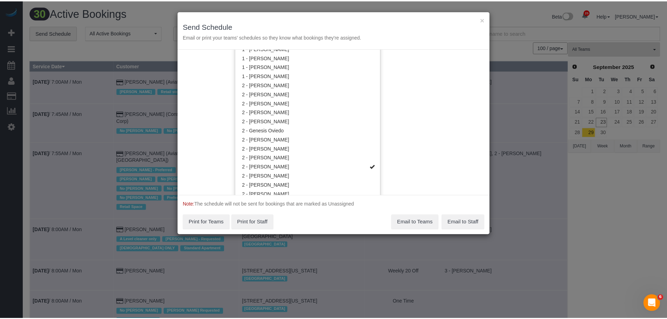
scroll to position [0, 0]
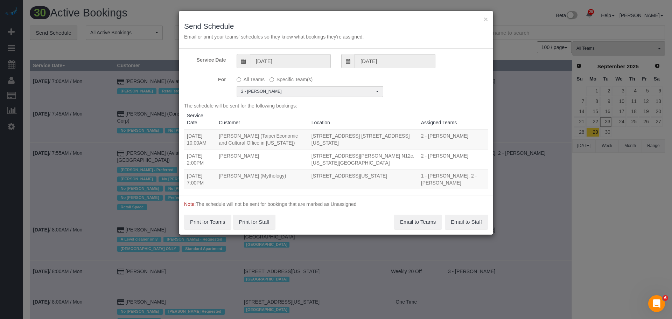
drag, startPoint x: 186, startPoint y: 169, endPoint x: 389, endPoint y: 179, distance: 204.0
click at [389, 179] on tr "09/24/2025 7:00PM Elaine Pugsley (Mythology) 324 Lafayette Street, 2nd Floor, N…" at bounding box center [336, 179] width 304 height 20
click at [420, 220] on button "Email to Teams" at bounding box center [418, 222] width 48 height 15
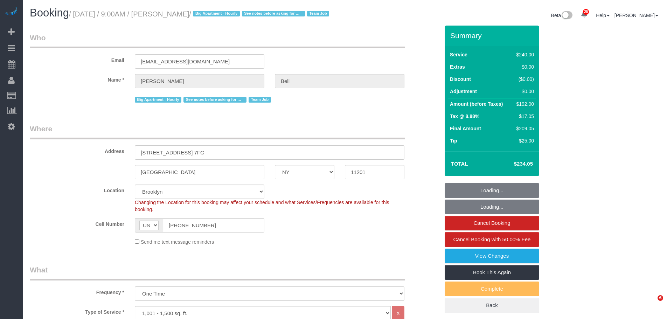
select select "NY"
select select "180"
select select "spot1"
select select "number:89"
select select "number:90"
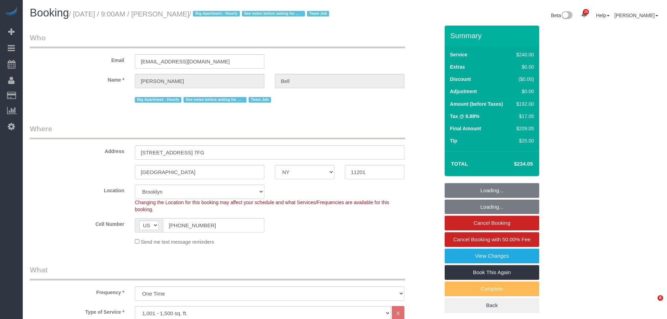
select select "number:15"
select select "number:5"
select select "object:1454"
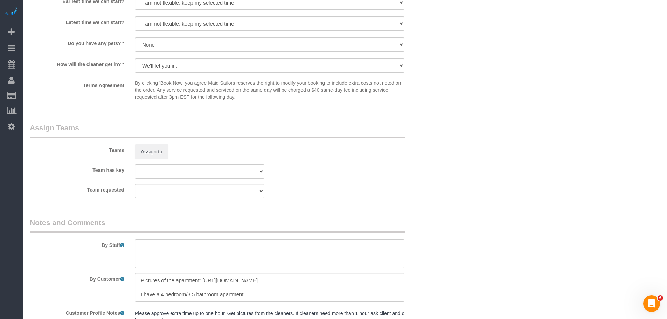
scroll to position [560, 0]
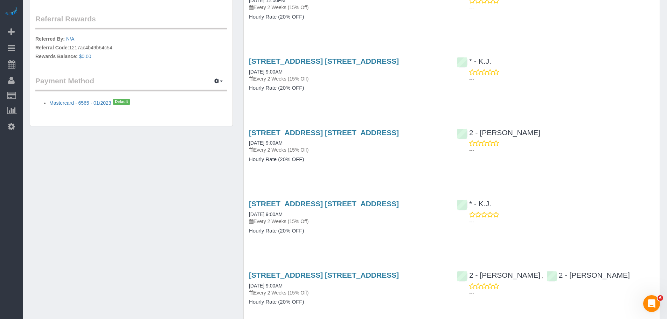
scroll to position [385, 0]
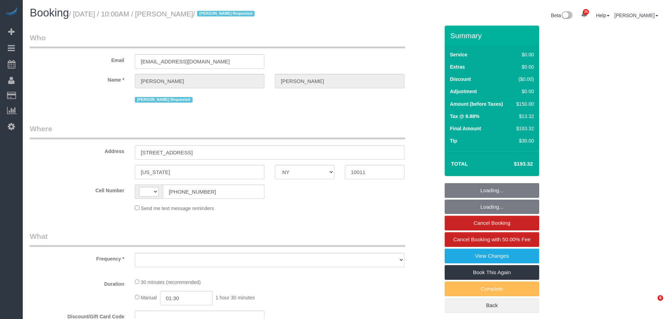
select select "NY"
select select "number:89"
select select "number:71"
select select "number:15"
select select "number:5"
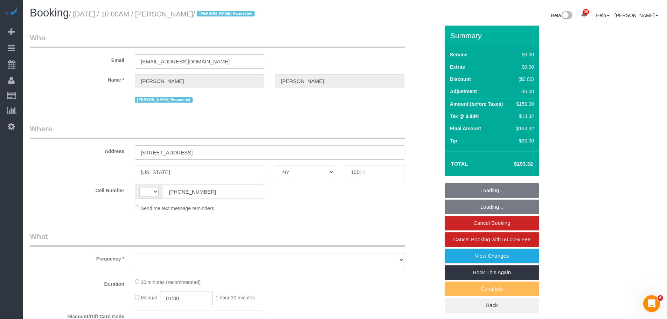
select select "string:US"
select select "string:stripe-pm_1SA9Bz4VGloSiKo7EpbBROZr"
select select "object:990"
select select "spot1"
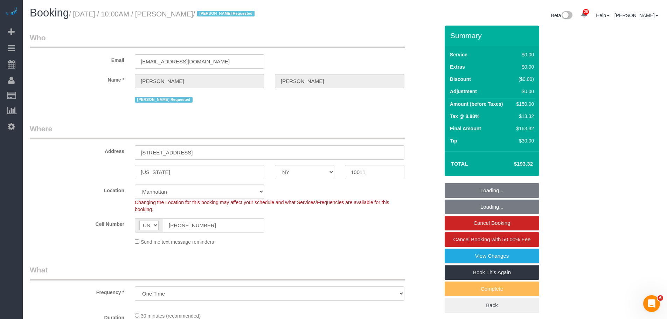
select select "object:1535"
click at [291, 127] on legend "Where" at bounding box center [217, 132] width 375 height 16
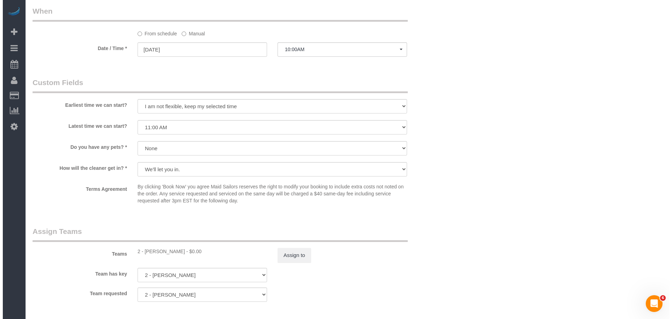
scroll to position [735, 0]
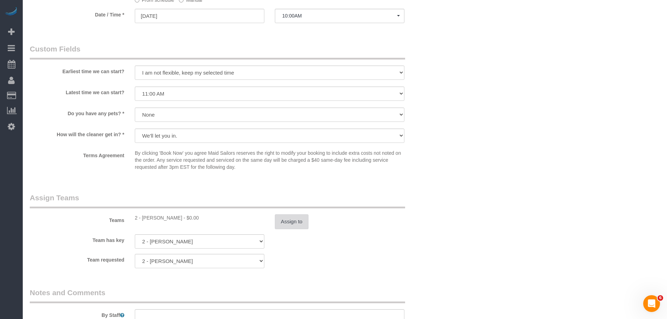
click at [294, 225] on button "Assign to" at bounding box center [292, 221] width 34 height 15
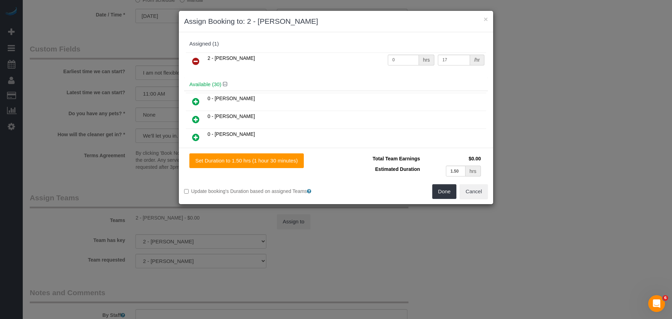
drag, startPoint x: 194, startPoint y: 60, endPoint x: 203, endPoint y: 68, distance: 12.6
click at [194, 60] on icon at bounding box center [195, 61] width 7 height 8
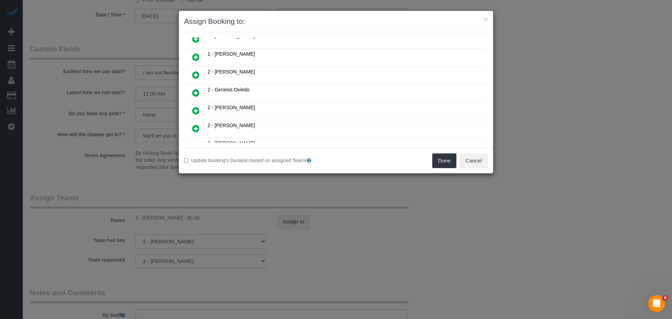
scroll to position [385, 0]
click at [197, 93] on icon at bounding box center [195, 93] width 7 height 8
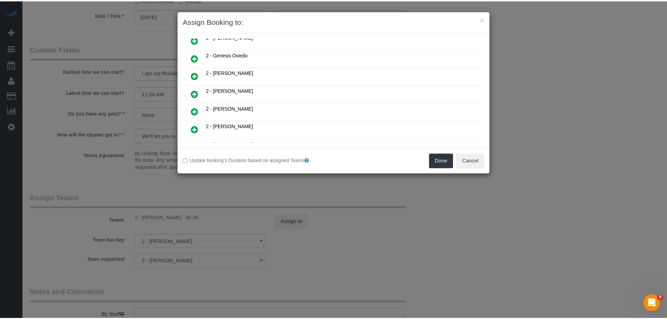
scroll to position [402, 0]
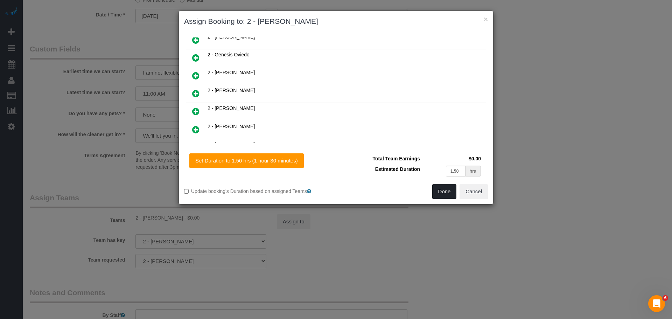
click at [444, 196] on button "Done" at bounding box center [444, 191] width 25 height 15
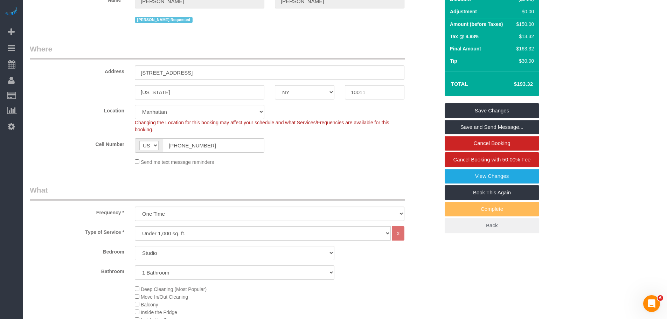
scroll to position [70, 0]
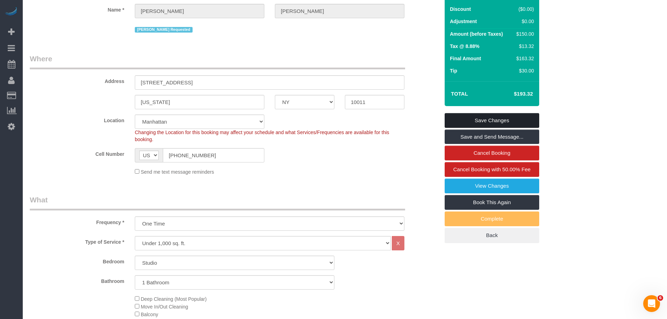
click at [487, 121] on link "Save Changes" at bounding box center [492, 120] width 95 height 15
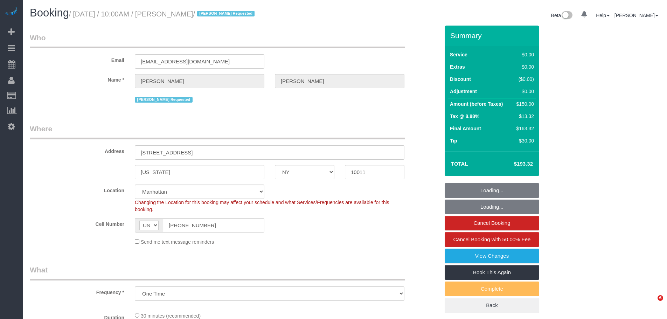
select select "NY"
select select "string:stripe-pm_1SA9Bz4VGloSiKo7EpbBROZr"
select select "object:928"
select select "spot1"
select select "number:89"
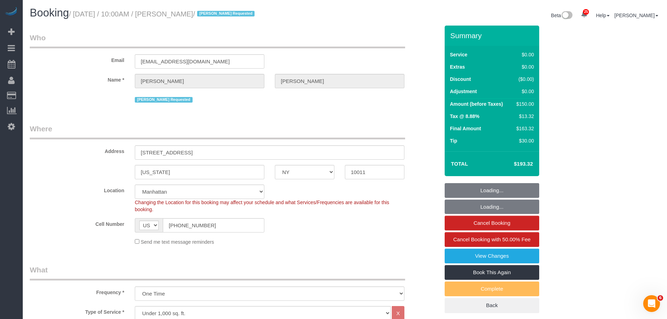
select select "number:71"
select select "number:15"
select select "number:5"
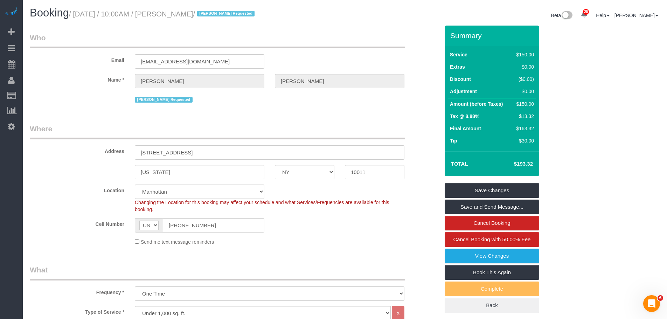
drag, startPoint x: 308, startPoint y: 116, endPoint x: 316, endPoint y: 124, distance: 11.1
click at [521, 187] on link "Save Changes" at bounding box center [492, 190] width 95 height 15
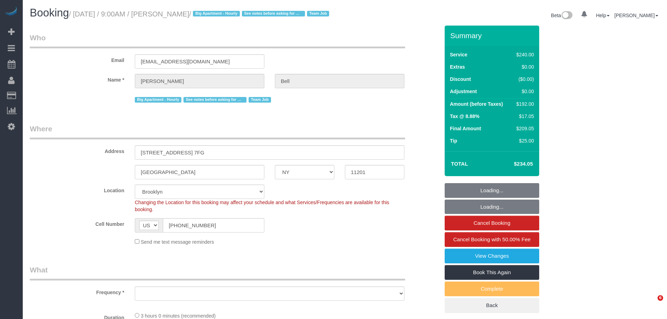
select select "NY"
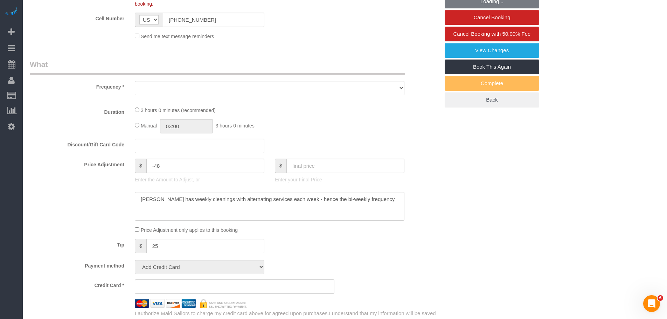
select select "object:823"
select select "string:stripe-pm_1KXFUA4VGloSiKo7ffajs4Qi"
select select "180"
select select "number:89"
select select "number:90"
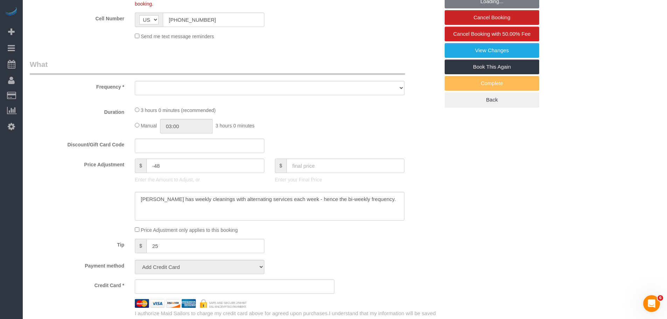
select select "number:15"
select select "number:5"
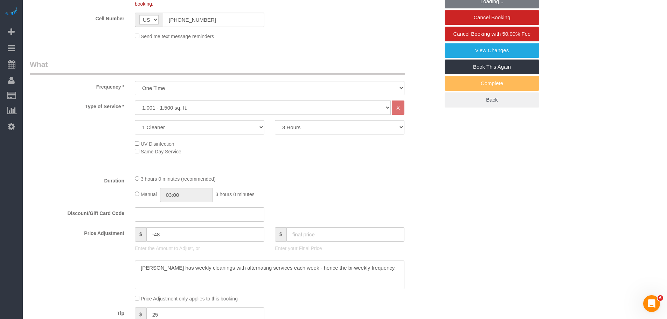
scroll to position [0, 0]
select select "object:1053"
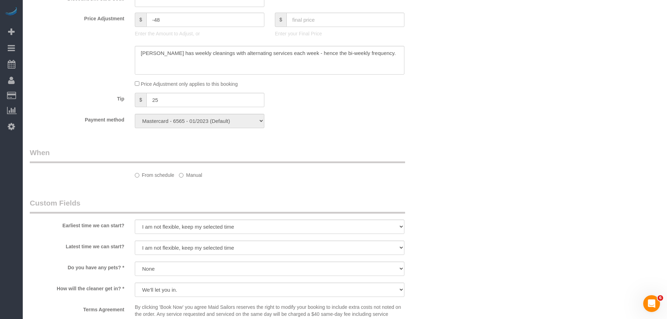
select select "spot1"
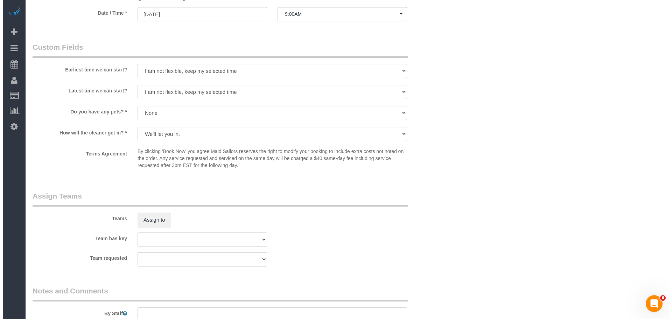
scroll to position [595, 0]
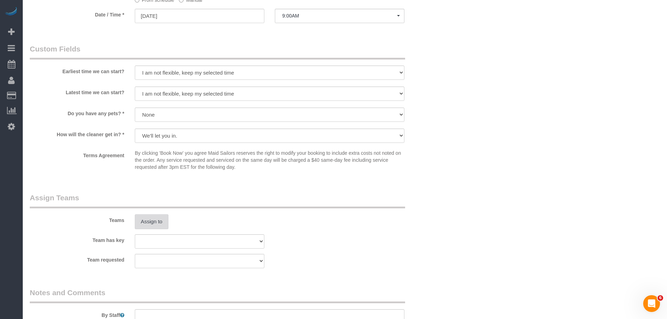
click at [161, 229] on button "Assign to" at bounding box center [152, 221] width 34 height 15
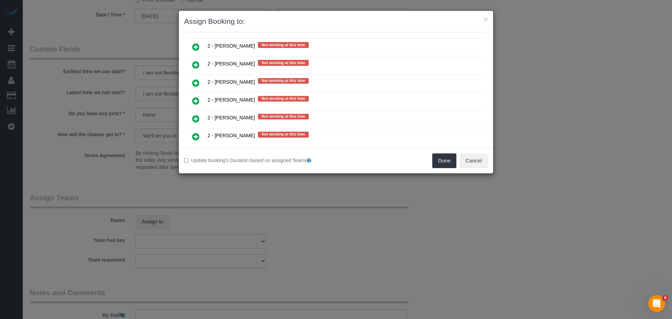
scroll to position [862, 0]
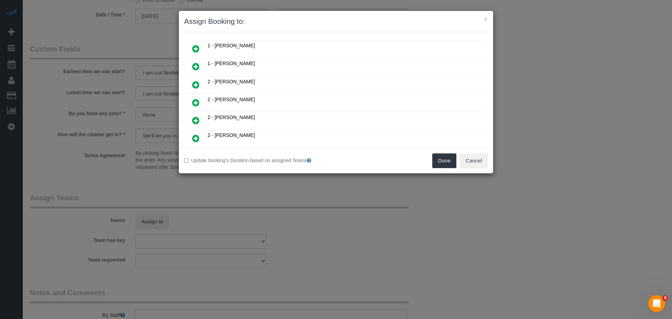
click at [202, 116] on link at bounding box center [196, 121] width 16 height 14
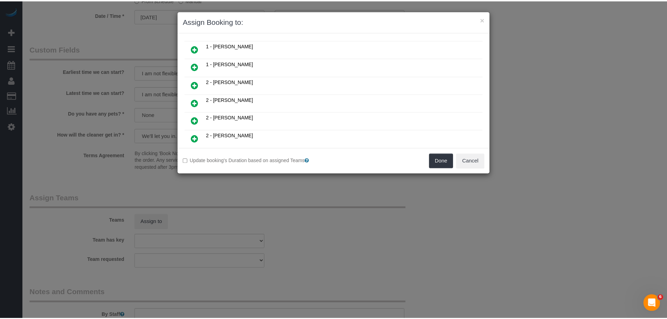
scroll to position [214, 0]
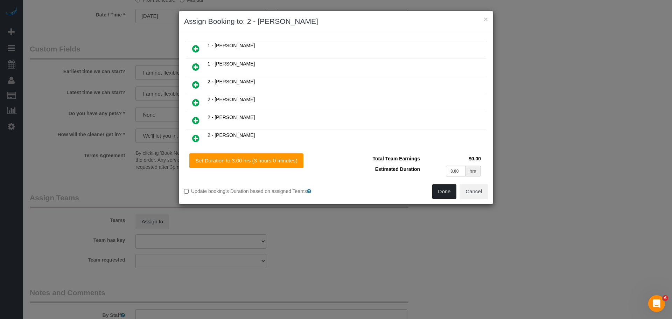
click at [440, 192] on button "Done" at bounding box center [444, 191] width 25 height 15
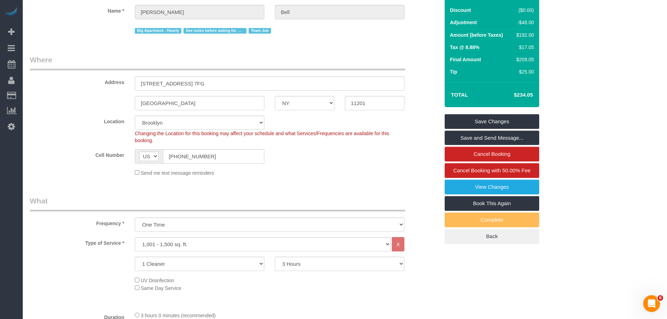
scroll to position [35, 0]
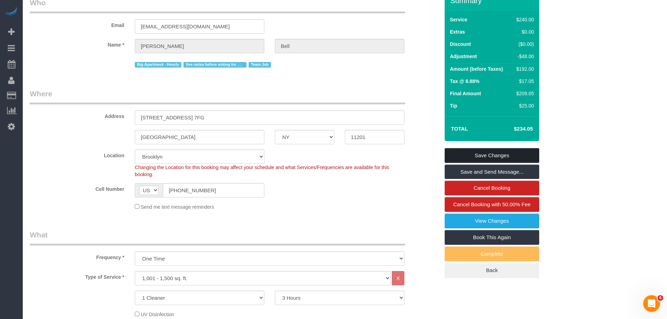
click at [494, 163] on link "Save Changes" at bounding box center [492, 155] width 95 height 15
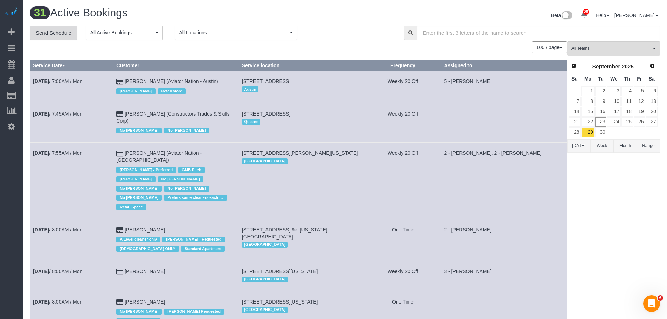
click at [63, 35] on link "Send Schedule" at bounding box center [54, 33] width 48 height 15
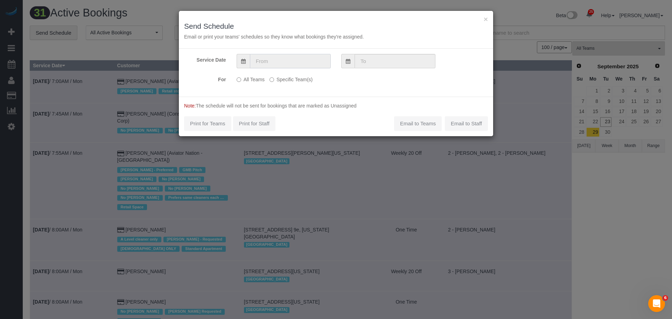
click at [293, 66] on input "text" at bounding box center [290, 61] width 81 height 14
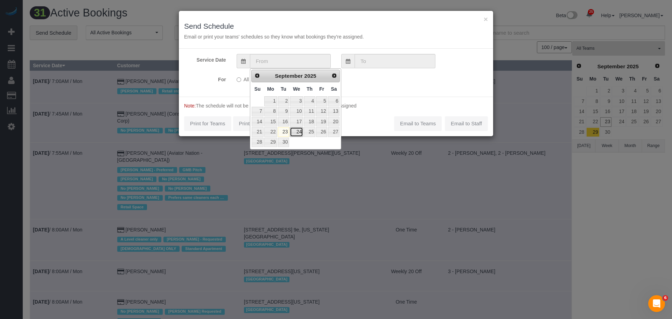
click at [294, 131] on link "24" at bounding box center [296, 131] width 13 height 9
type input "09/24/2025"
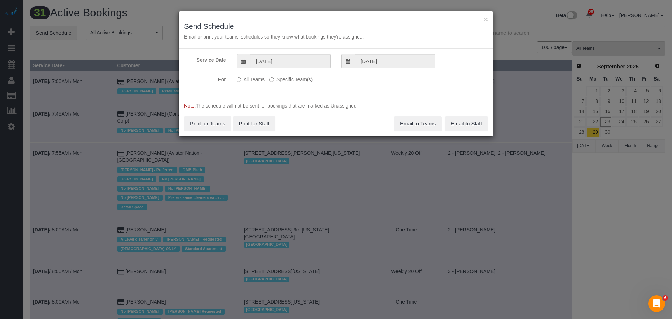
click at [289, 77] on label "Specific Team(s)" at bounding box center [291, 78] width 43 height 9
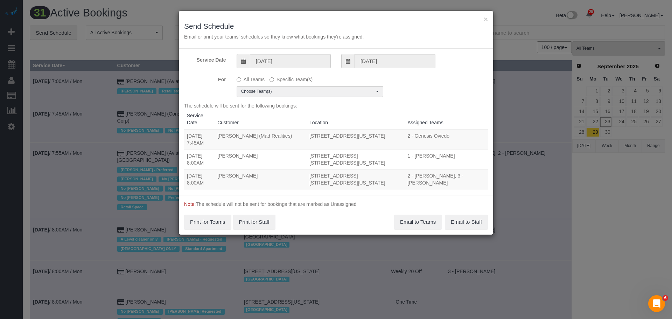
click at [158, 13] on div "× Send Schedule Email or print your teams' schedules so they know what bookings…" at bounding box center [336, 159] width 672 height 319
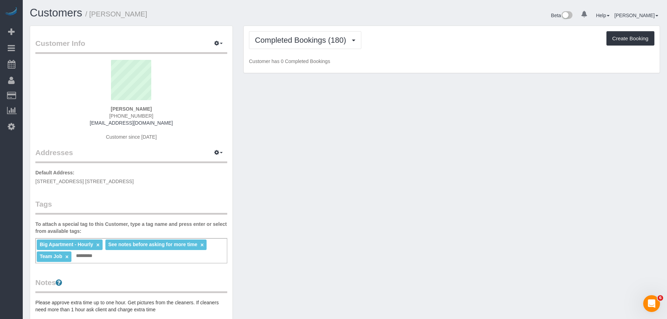
click at [307, 165] on div "Customer Info Edit Contact Info Send Message Email Preferences Special Sales Ta…" at bounding box center [345, 267] width 641 height 482
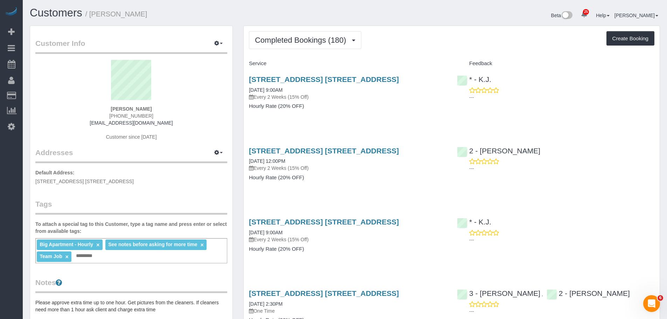
click at [369, 182] on div "[STREET_ADDRESS] [STREET_ADDRESS] [DATE] 12:00PM Every 2 Weeks (15% Off) Hourly…" at bounding box center [348, 168] width 208 height 54
